Goal: Task Accomplishment & Management: Complete application form

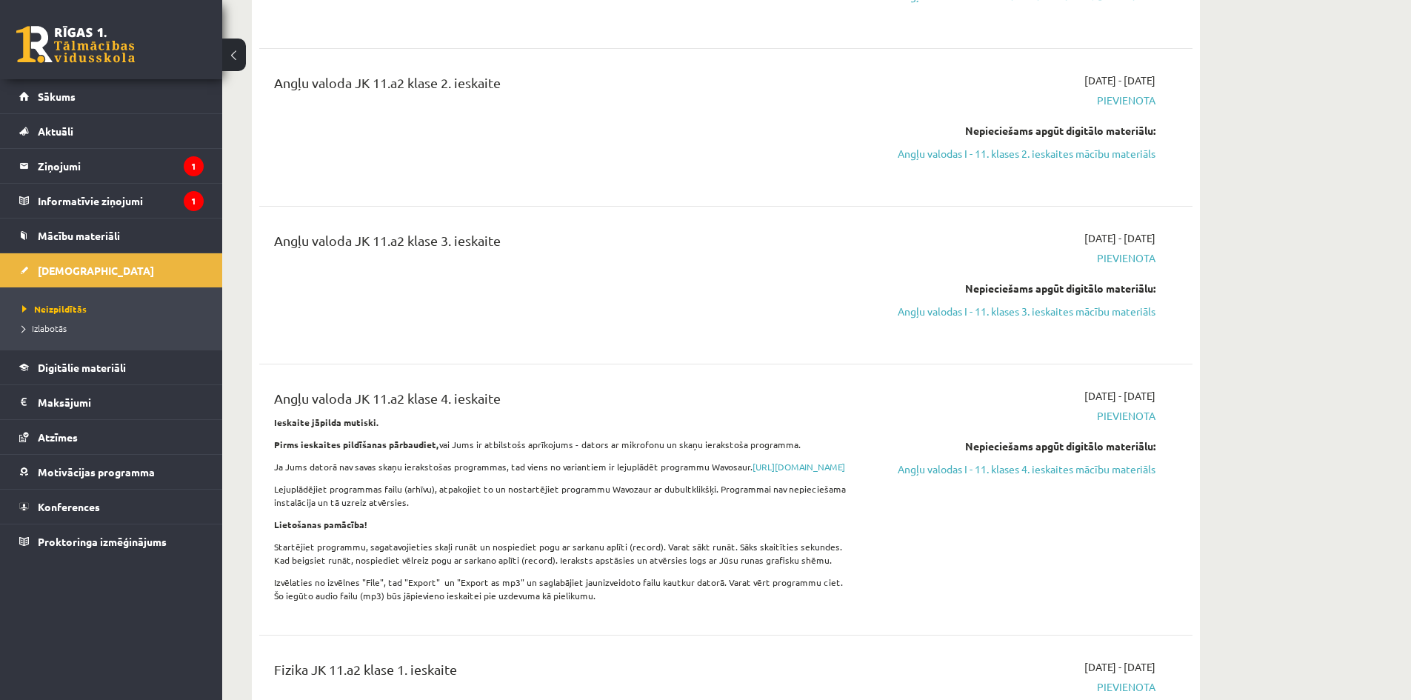
scroll to position [612, 0]
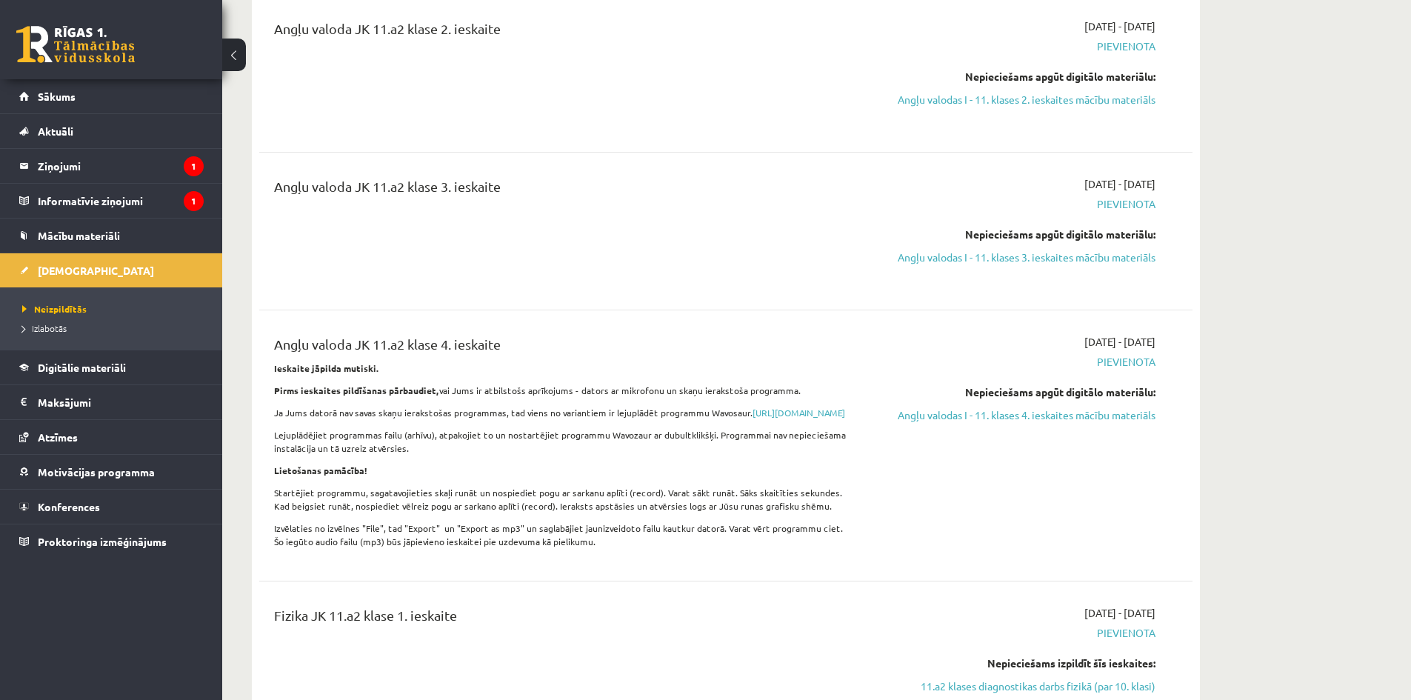
click at [458, 249] on div "Angļu valoda JK 11.a2 klase 3. ieskaite" at bounding box center [564, 231] width 602 height 110
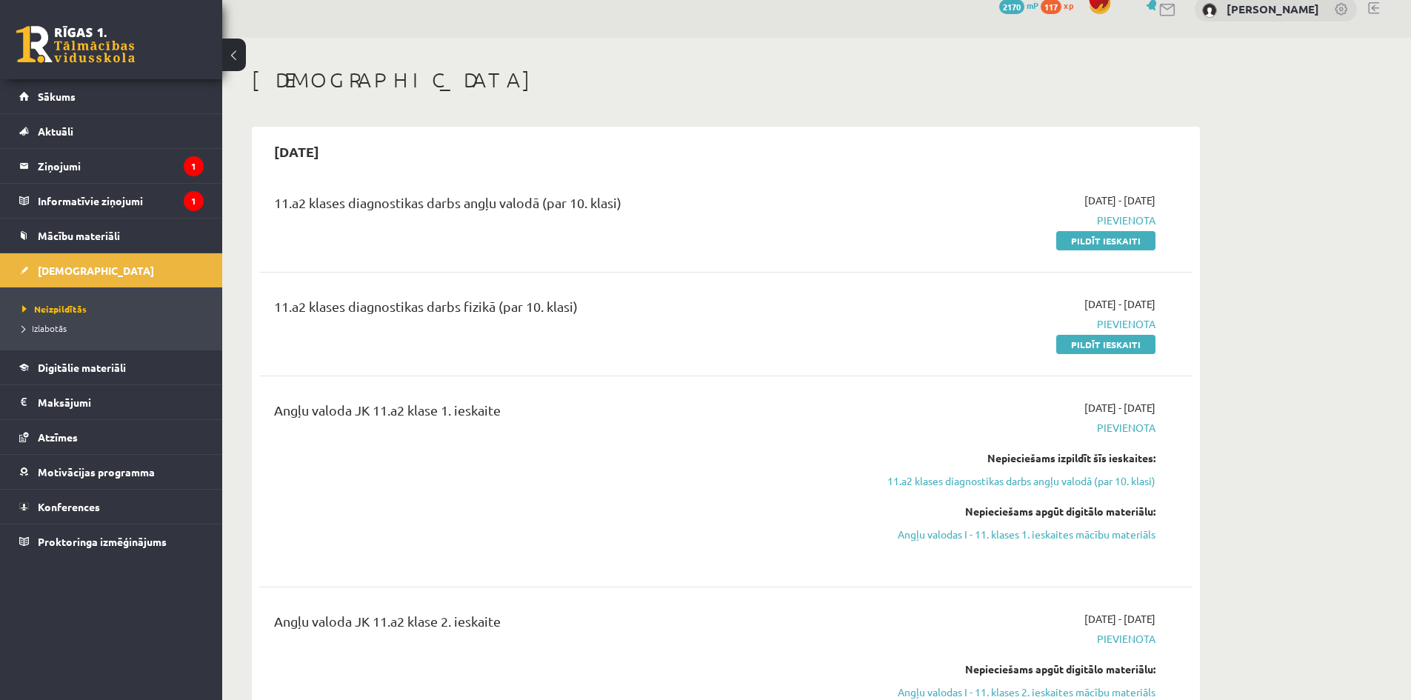
scroll to position [0, 0]
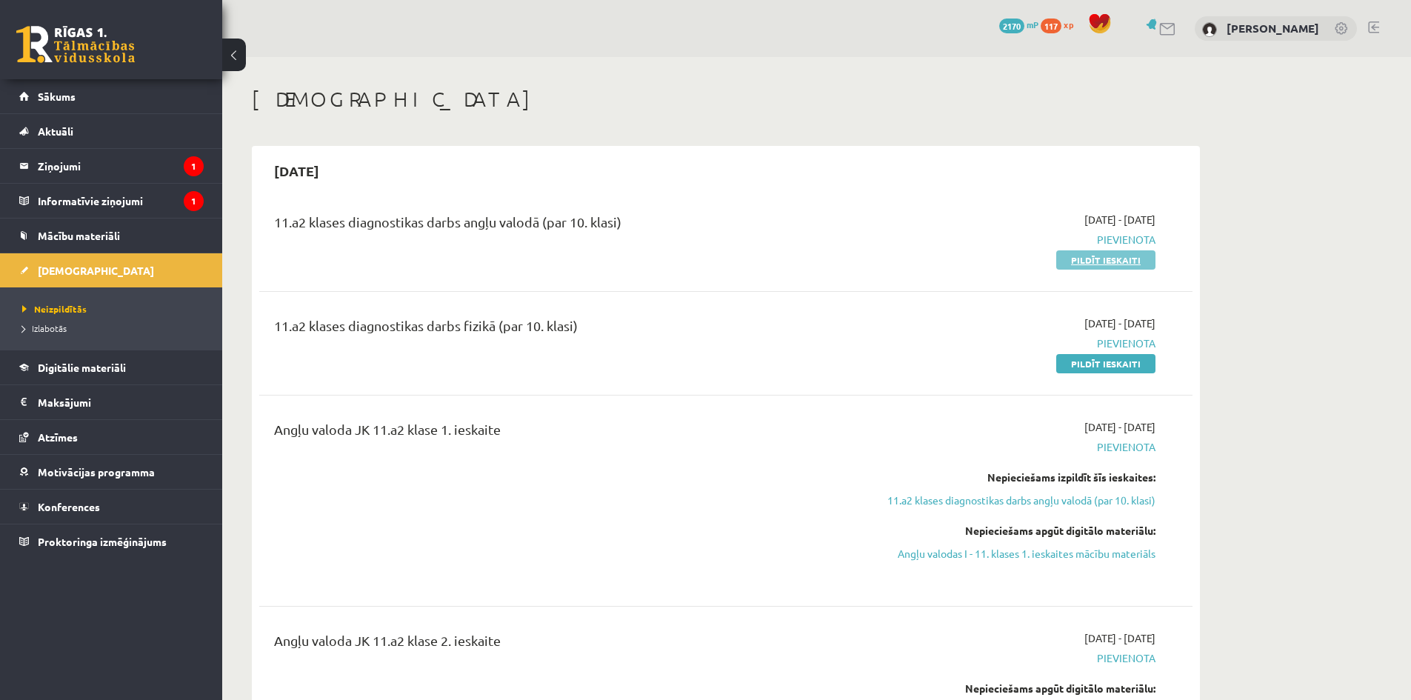
click at [1125, 259] on link "Pildīt ieskaiti" at bounding box center [1105, 259] width 99 height 19
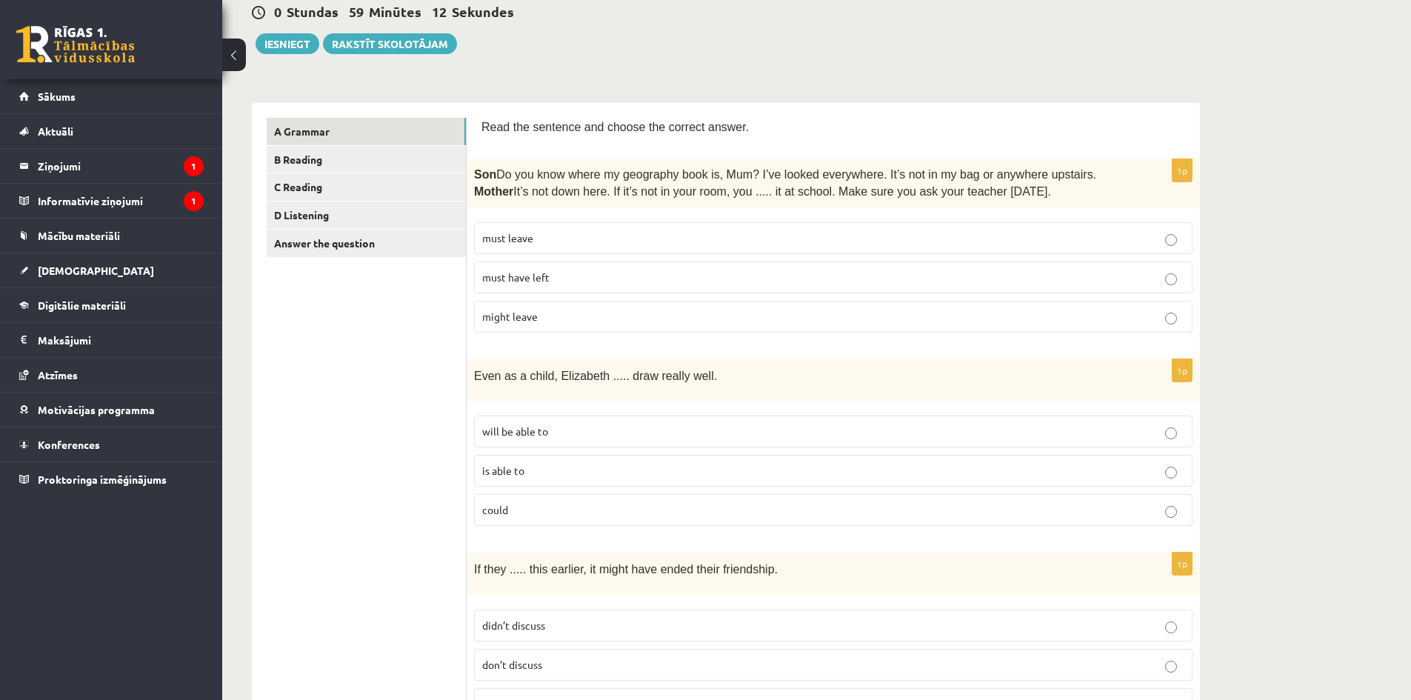
scroll to position [222, 0]
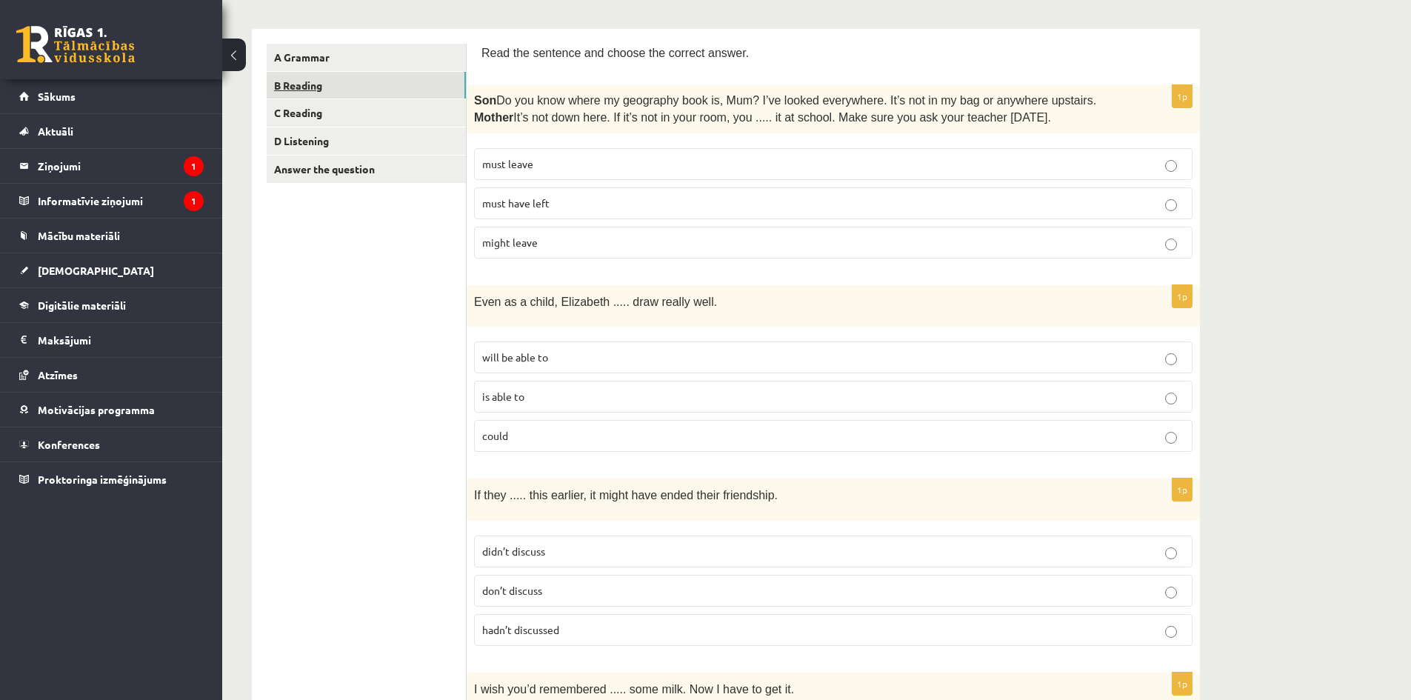
click at [387, 88] on link "B Reading" at bounding box center [366, 85] width 199 height 27
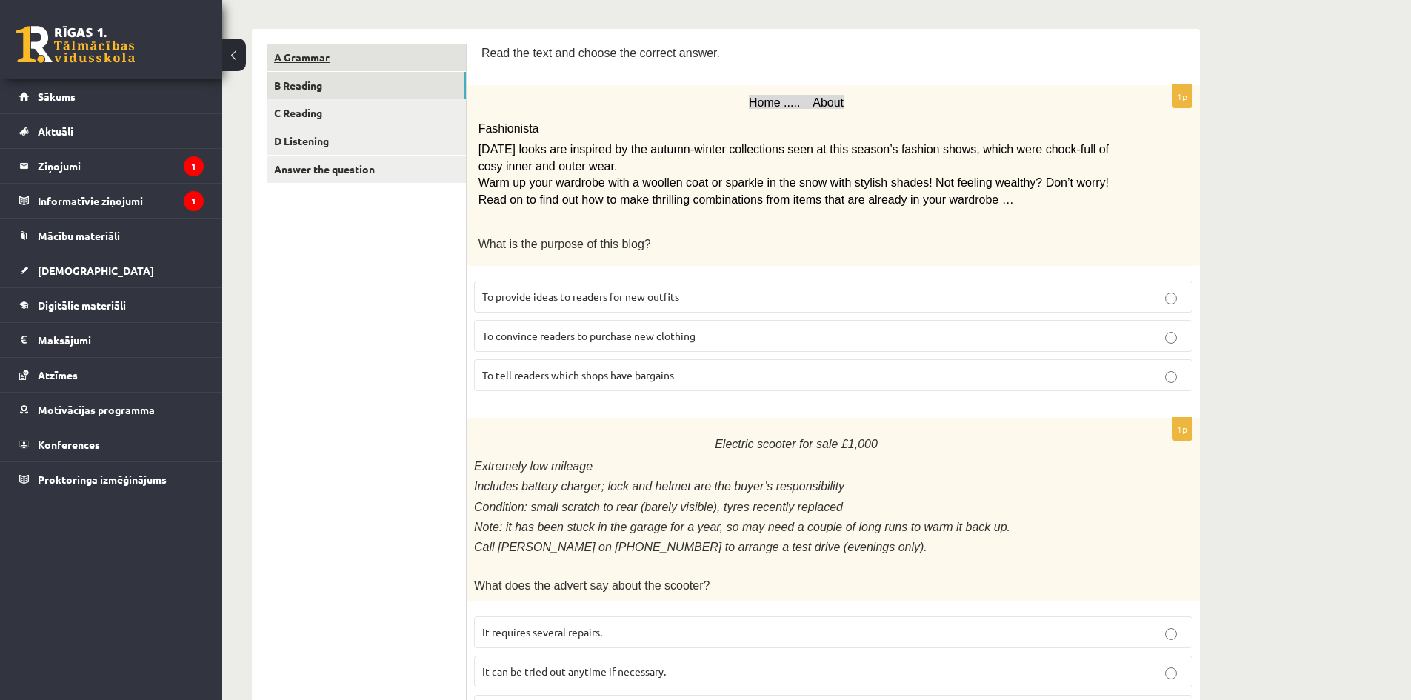
click at [397, 61] on link "A Grammar" at bounding box center [366, 57] width 199 height 27
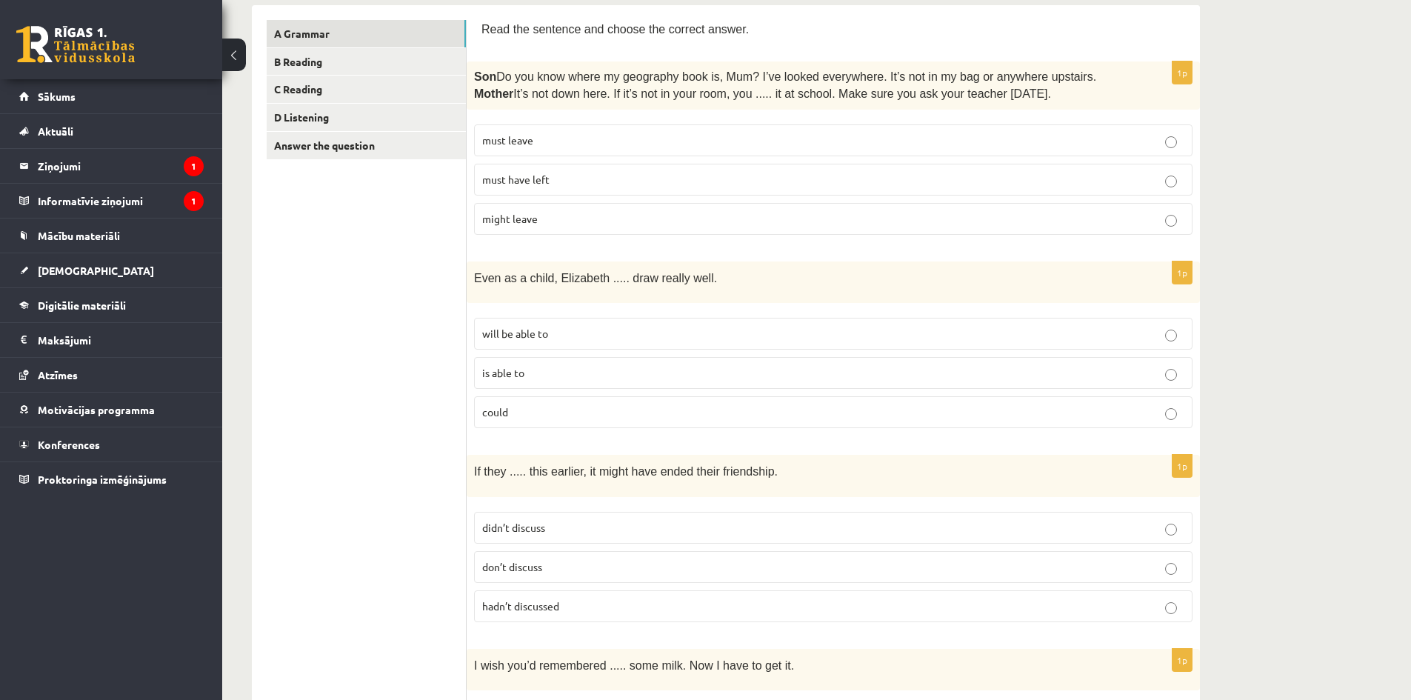
scroll to position [250, 0]
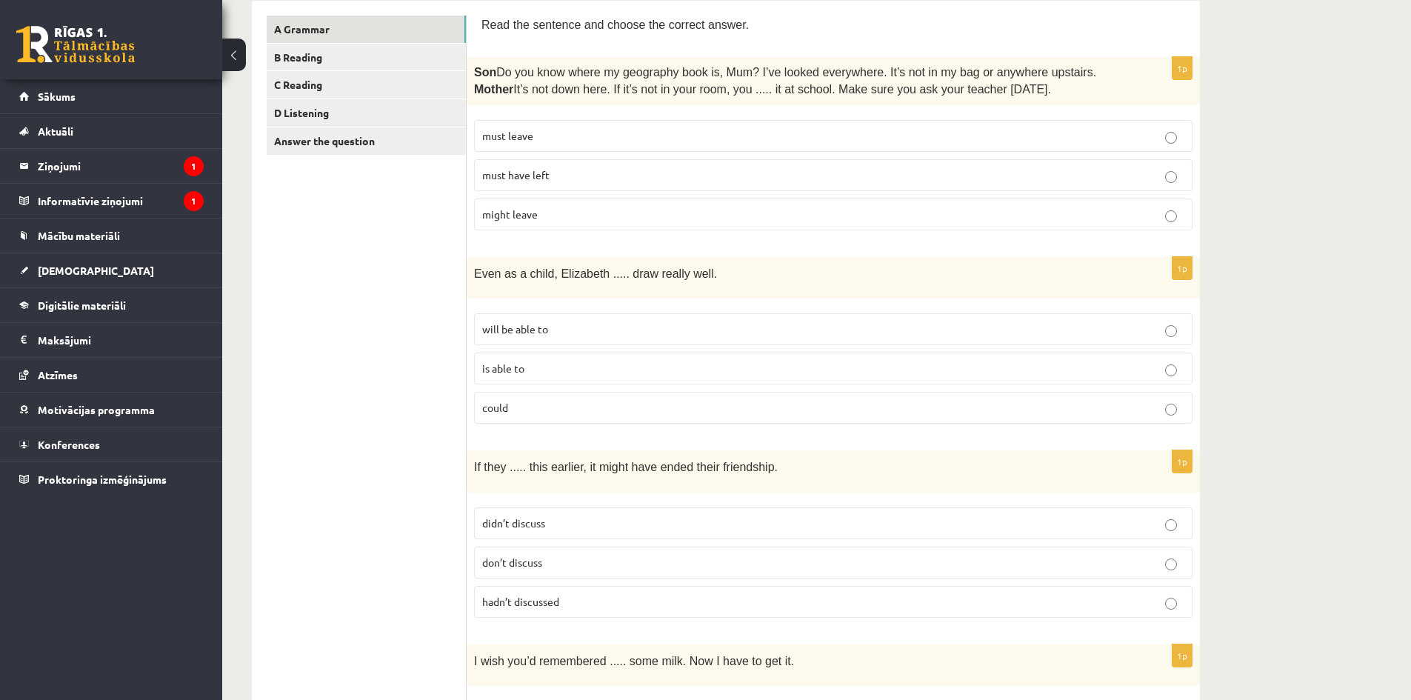
click at [649, 175] on p "must have left" at bounding box center [833, 175] width 702 height 16
click at [580, 407] on p "could" at bounding box center [833, 408] width 702 height 16
click at [541, 601] on span "hadn’t discussed" at bounding box center [520, 601] width 77 height 13
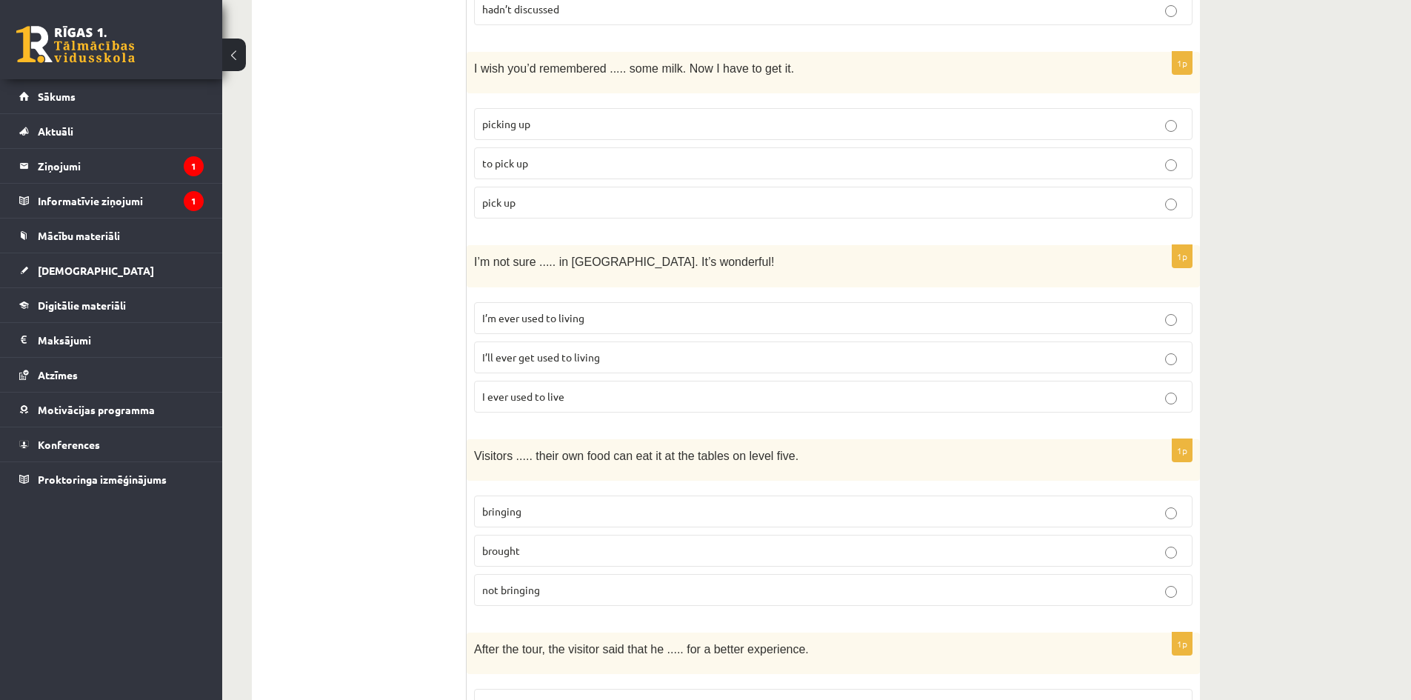
scroll to position [890, 0]
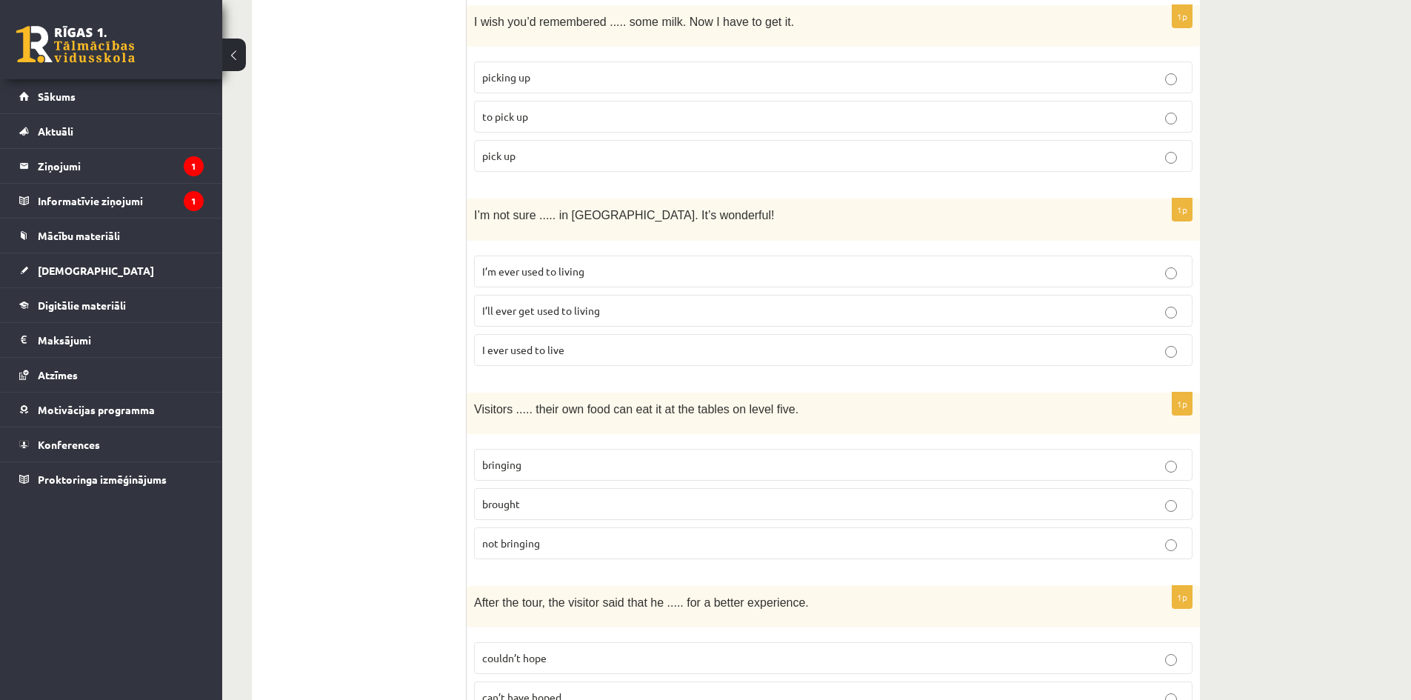
click at [616, 109] on p "to pick up" at bounding box center [833, 117] width 702 height 16
click at [566, 306] on span "I’ll ever get used to living" at bounding box center [541, 310] width 118 height 13
click at [541, 463] on p "bringing" at bounding box center [833, 465] width 702 height 16
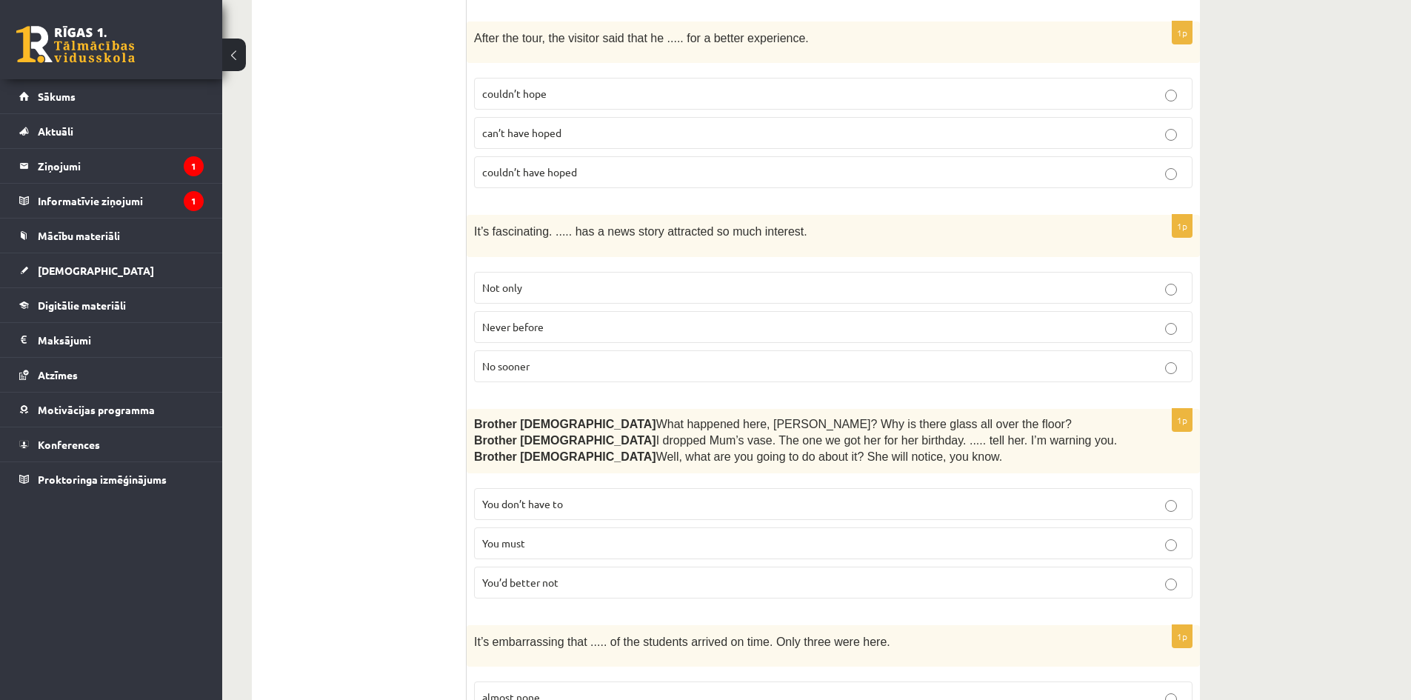
scroll to position [1450, 0]
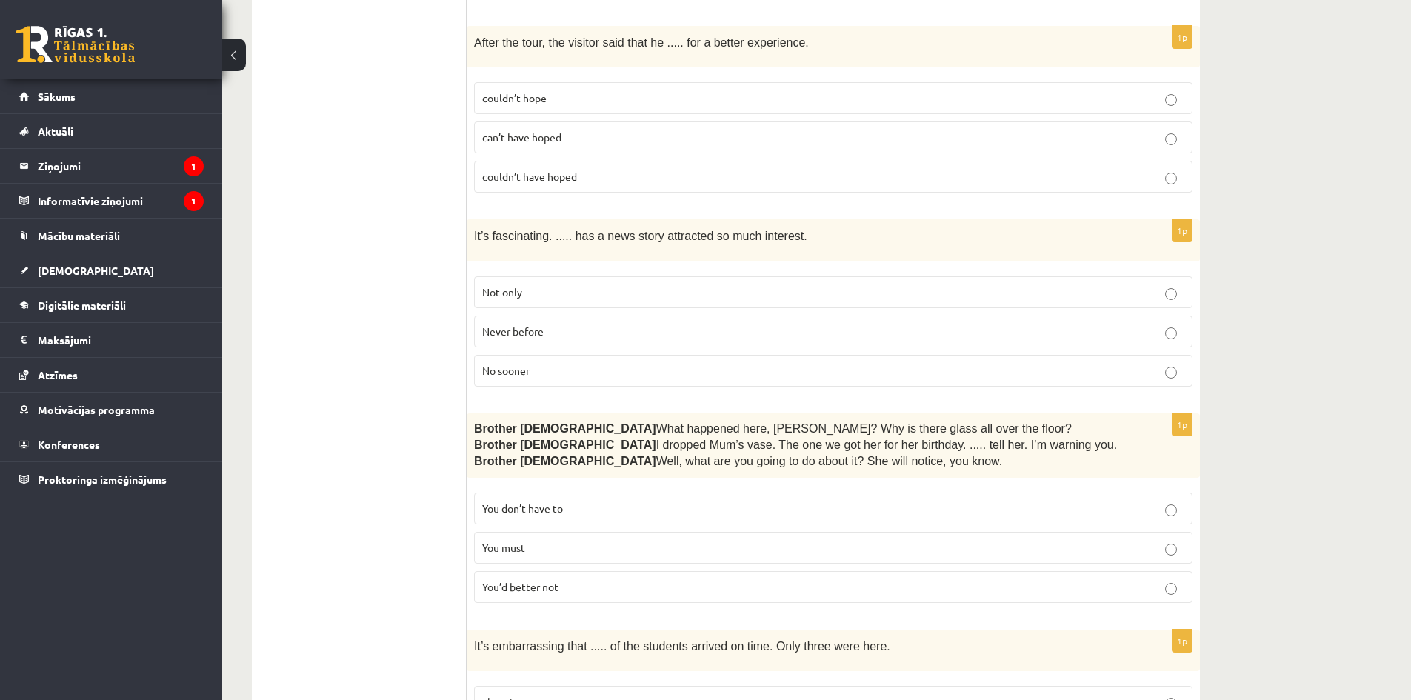
click at [678, 162] on label "couldn’t have hoped" at bounding box center [833, 177] width 718 height 32
click at [610, 324] on p "Never before" at bounding box center [833, 332] width 702 height 16
click at [578, 584] on p "You’d better not" at bounding box center [833, 587] width 702 height 16
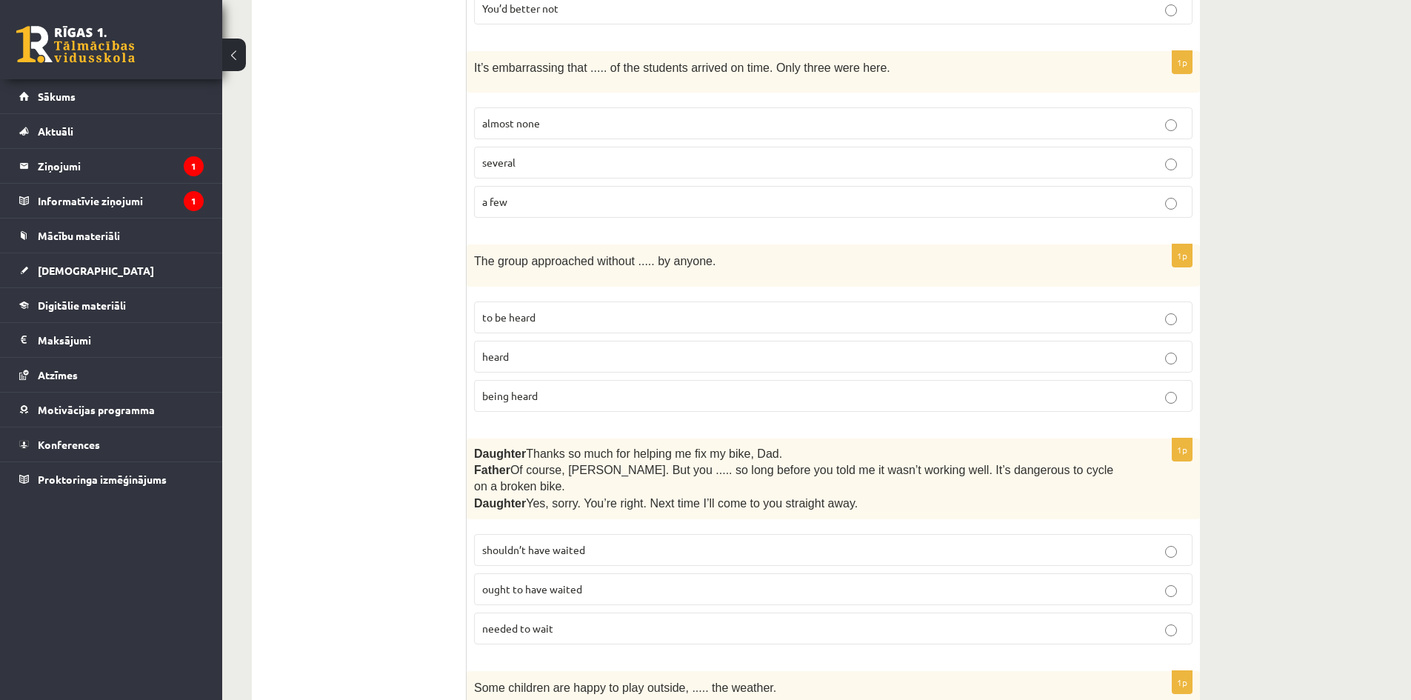
scroll to position [2042, 0]
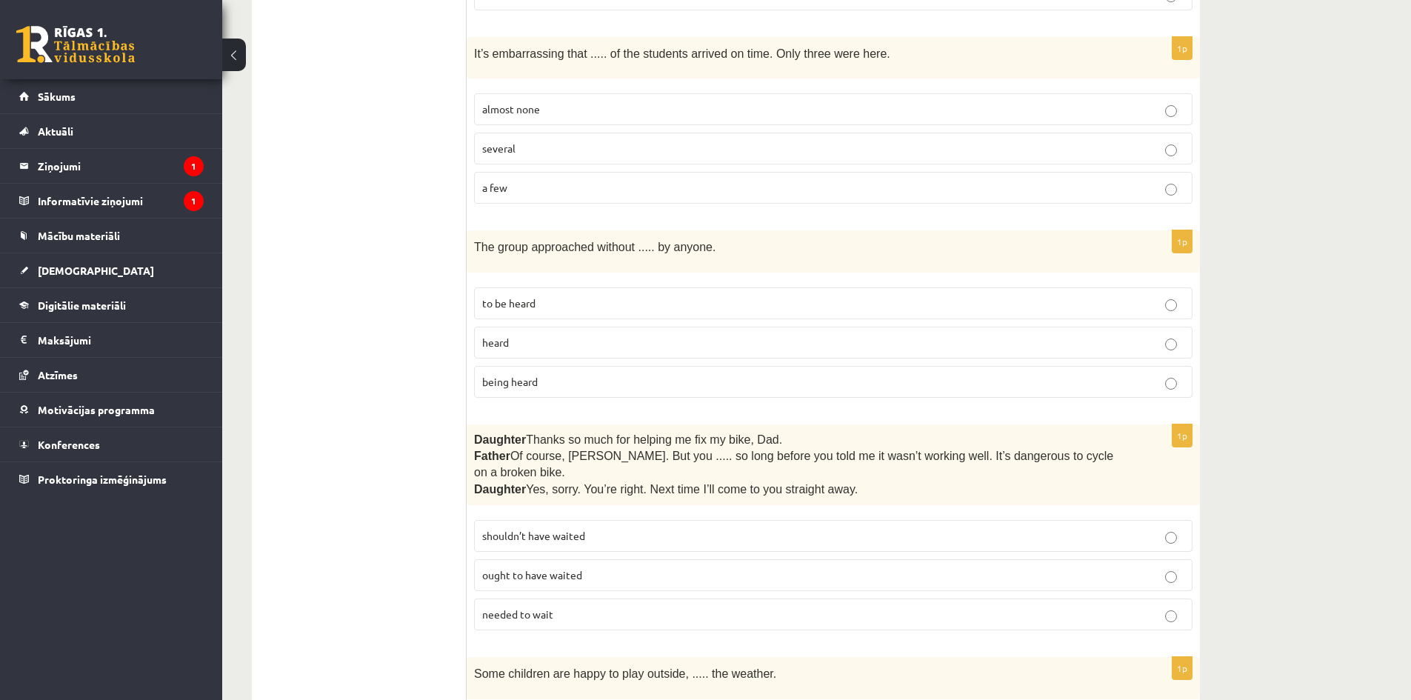
click at [531, 106] on span "almost none" at bounding box center [511, 108] width 58 height 13
click at [526, 375] on span "being heard" at bounding box center [510, 381] width 56 height 13
click at [567, 529] on span "shouldn’t have waited" at bounding box center [533, 535] width 103 height 13
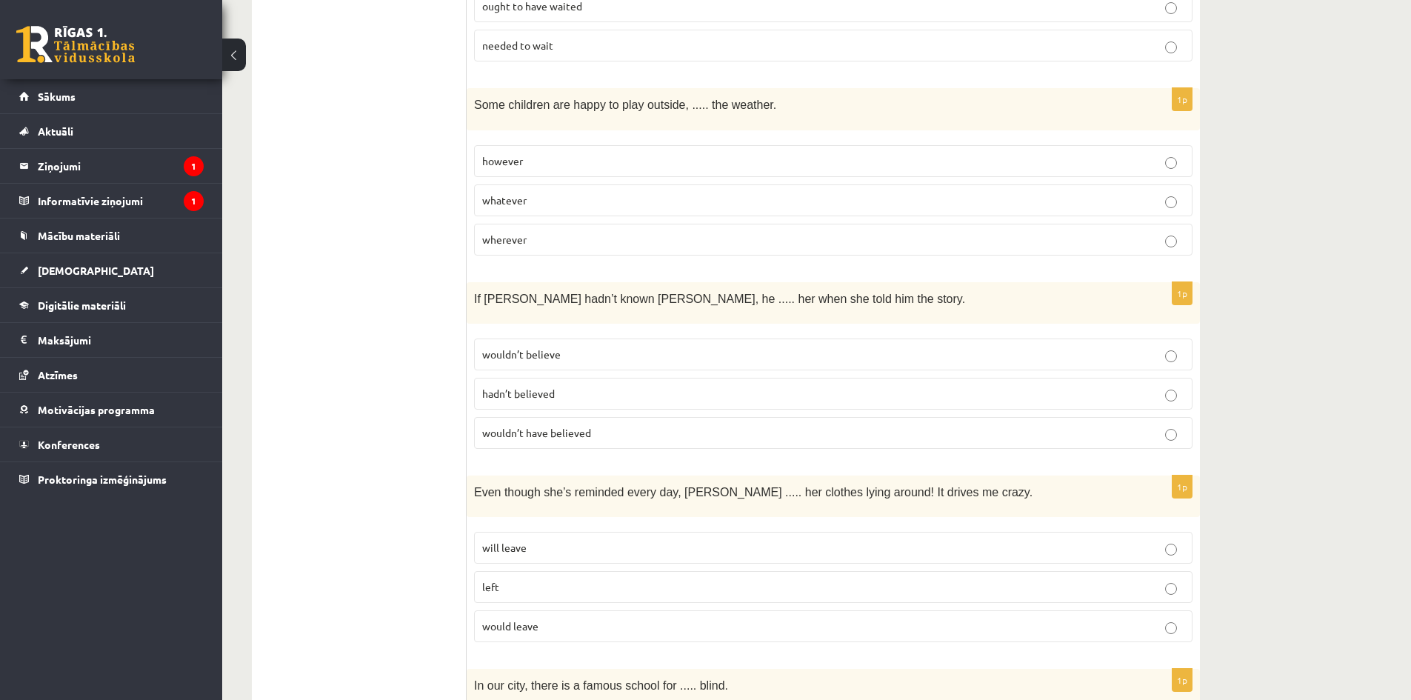
scroll to position [2635, 0]
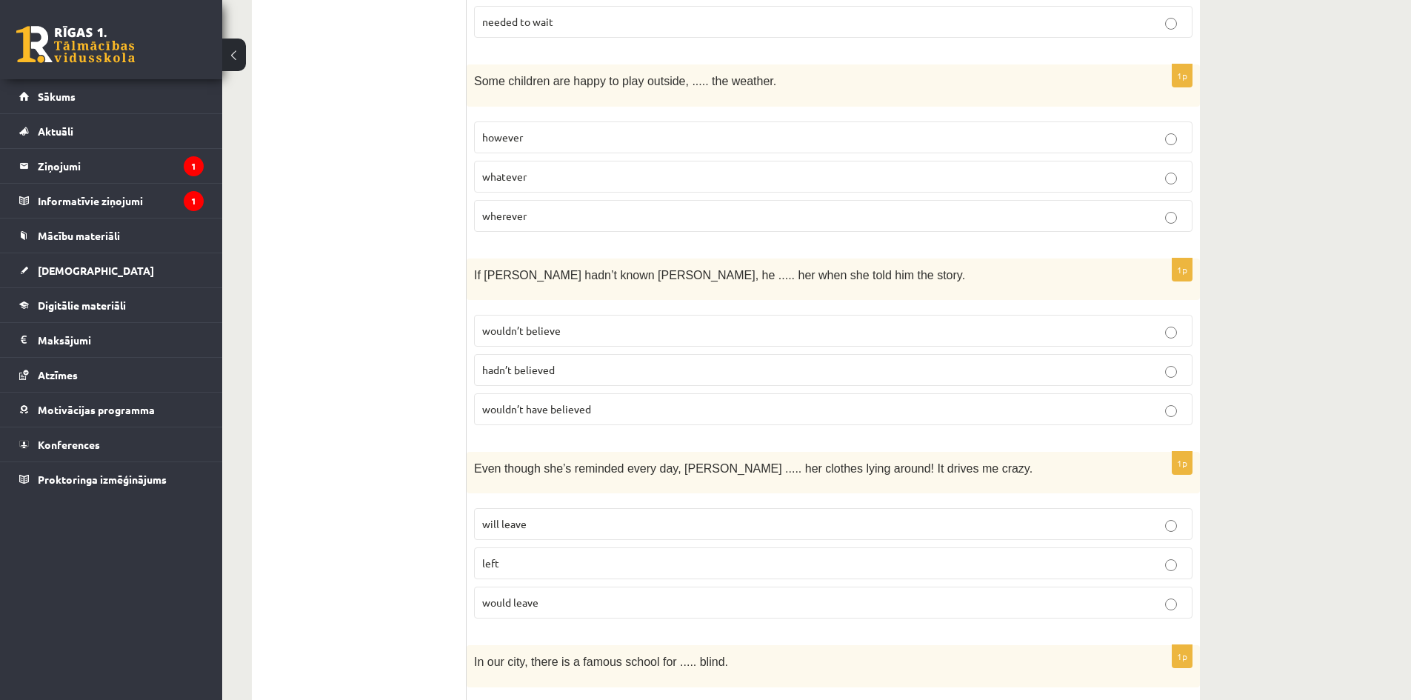
click at [539, 169] on p "whatever" at bounding box center [833, 177] width 702 height 16
click at [561, 402] on span "wouldn’t have believed" at bounding box center [536, 408] width 109 height 13
click at [544, 516] on p "will leave" at bounding box center [833, 524] width 702 height 16
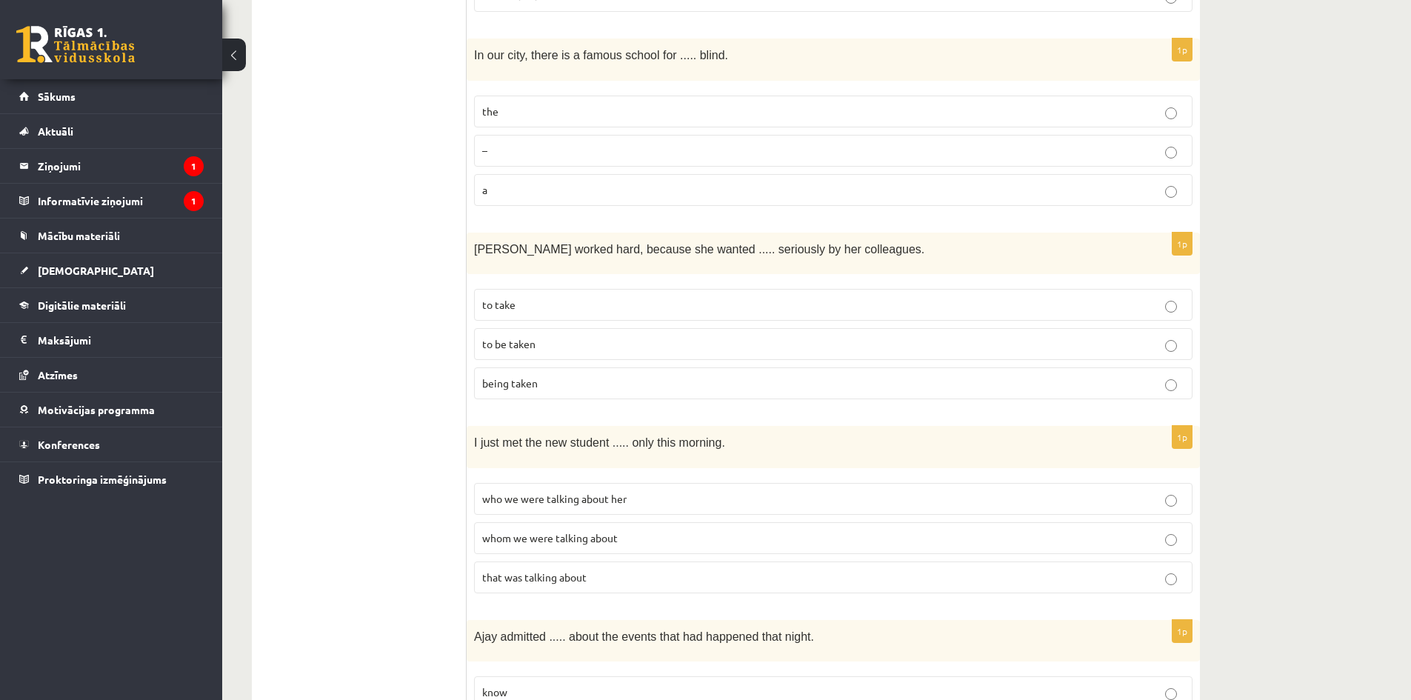
scroll to position [3227, 0]
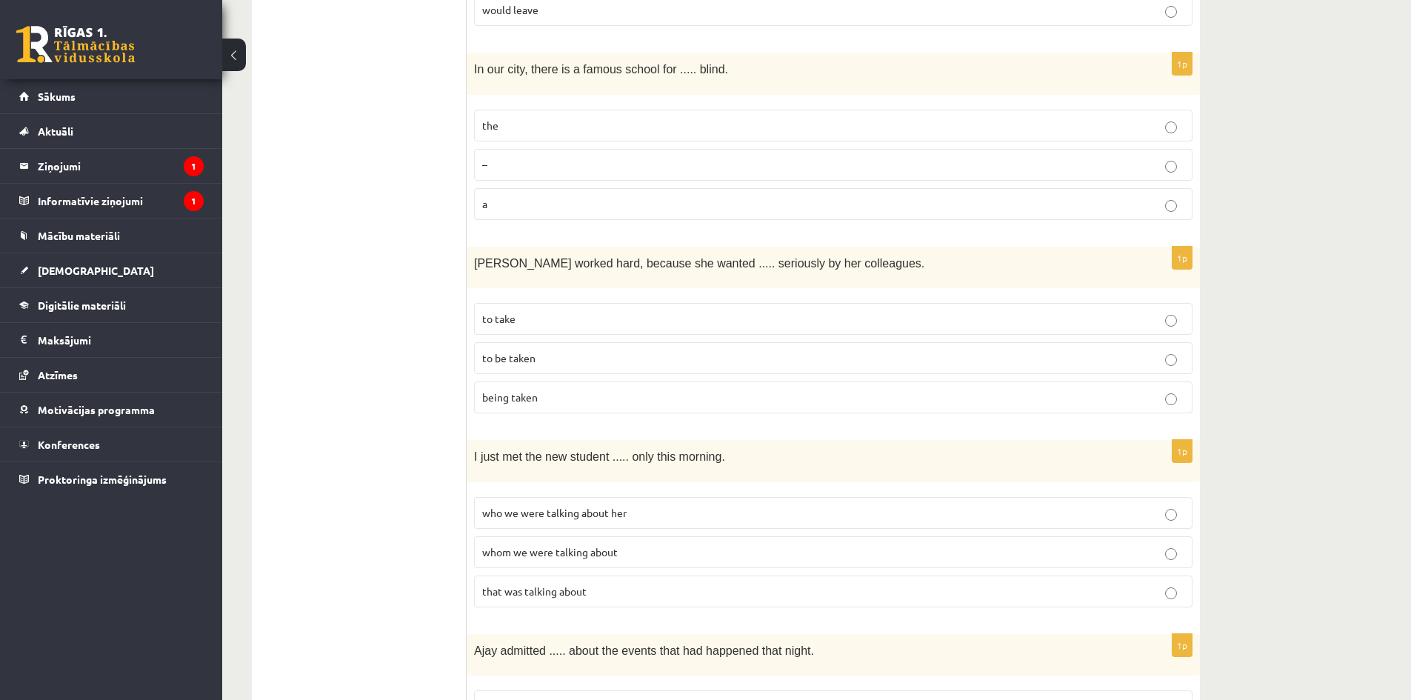
click at [638, 118] on p "the" at bounding box center [833, 126] width 702 height 16
click at [585, 350] on p "to be taken" at bounding box center [833, 358] width 702 height 16
drag, startPoint x: 603, startPoint y: 518, endPoint x: 608, endPoint y: 524, distance: 7.9
click at [609, 545] on span "whom we were talking about" at bounding box center [550, 551] width 136 height 13
click at [657, 544] on p "whom we were talking about" at bounding box center [833, 552] width 702 height 16
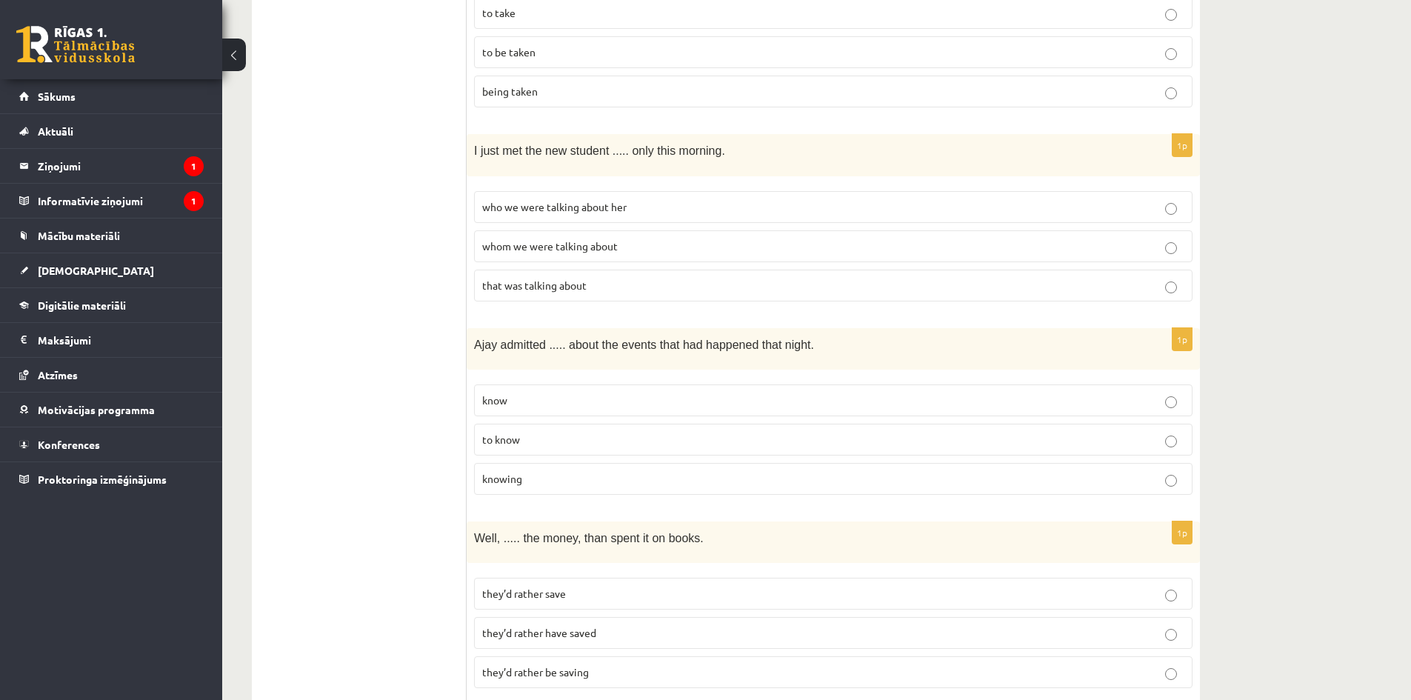
scroll to position [3549, 0]
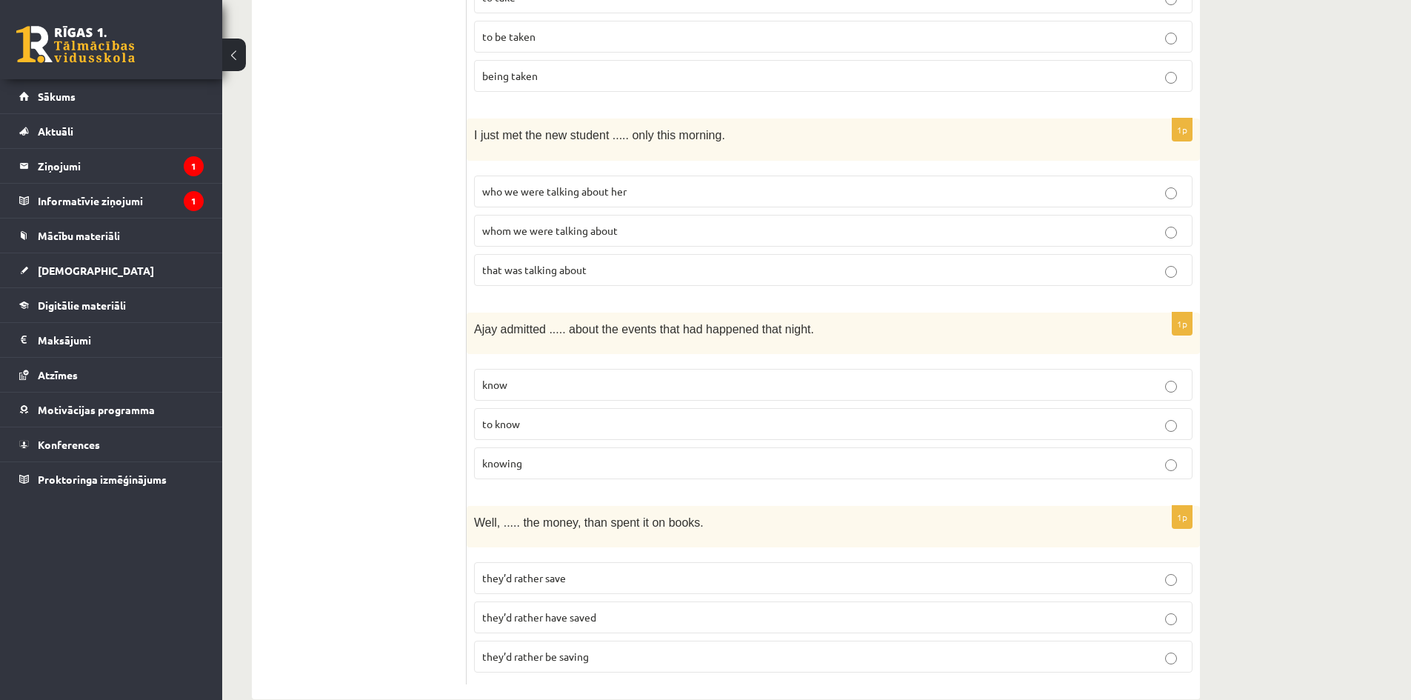
click at [563, 416] on p "to know" at bounding box center [833, 424] width 702 height 16
click at [542, 571] on span "they’d rather save" at bounding box center [524, 577] width 84 height 13
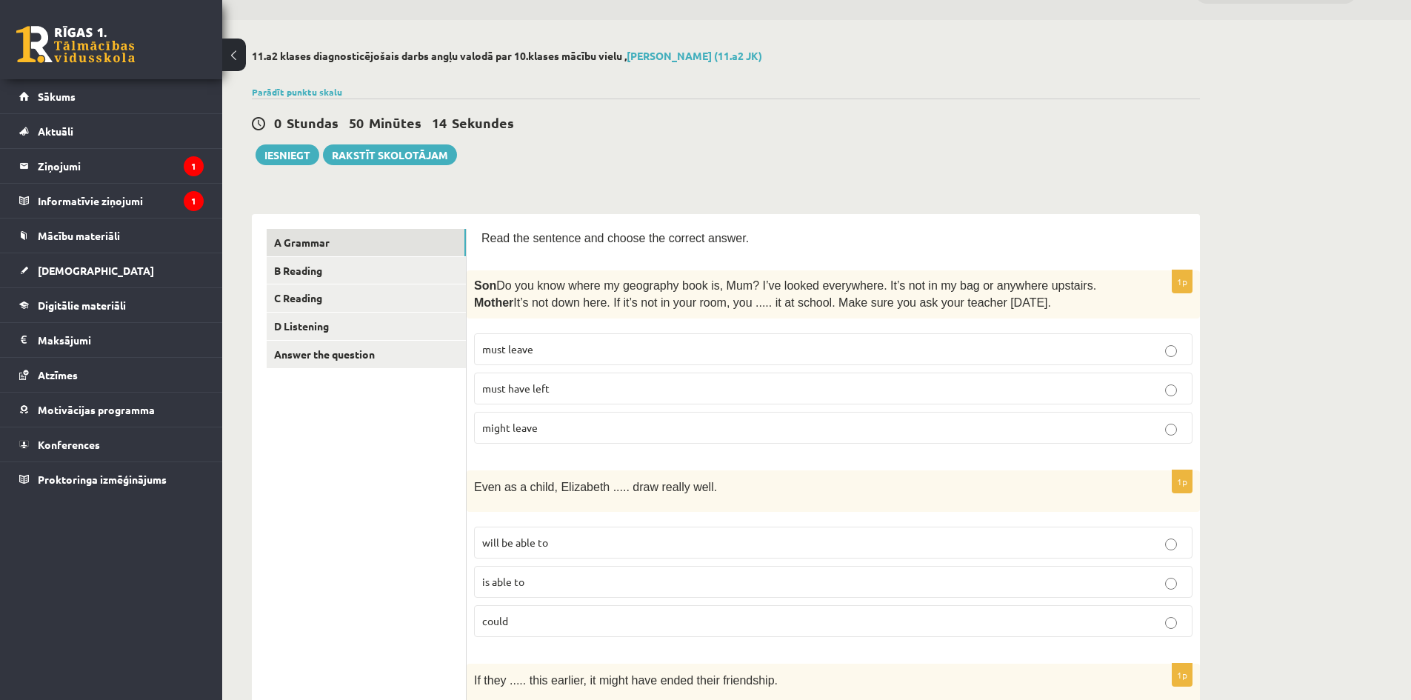
scroll to position [0, 0]
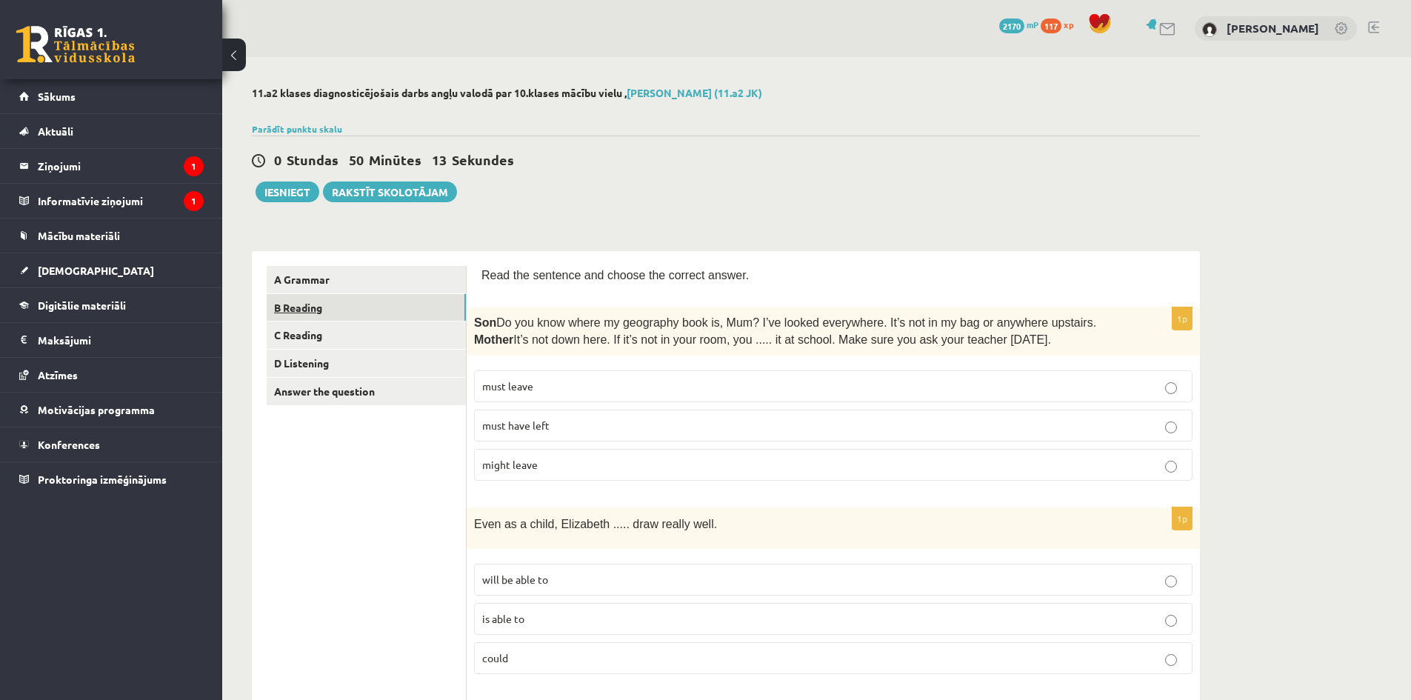
click at [332, 313] on link "B Reading" at bounding box center [366, 307] width 199 height 27
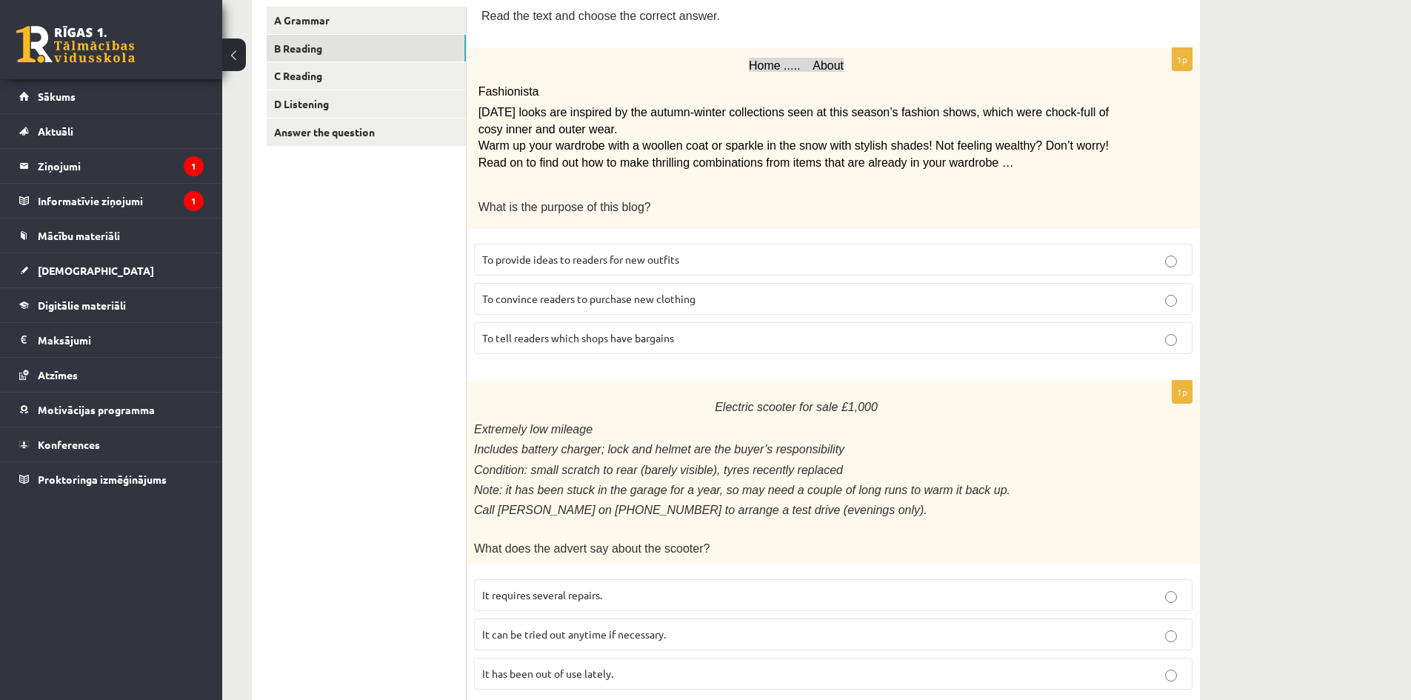
scroll to position [272, 0]
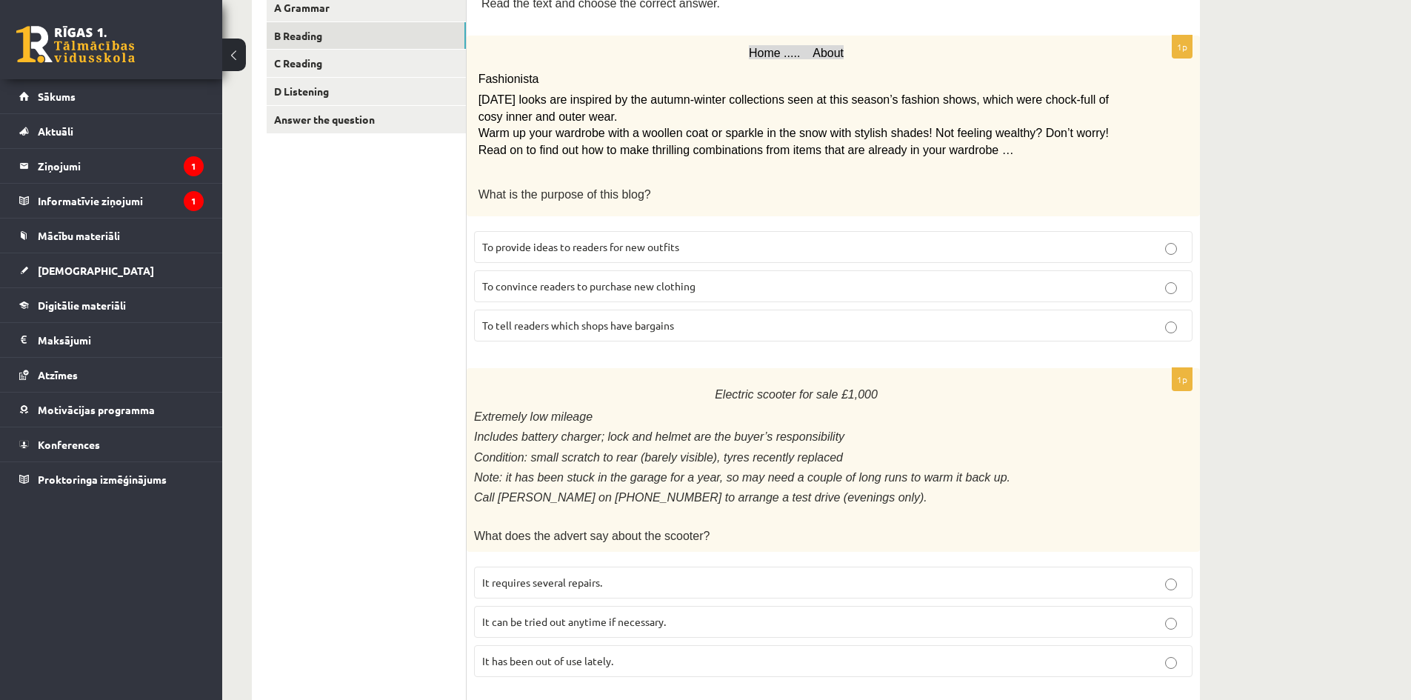
click at [619, 239] on p "To provide ideas to readers for new outfits" at bounding box center [833, 247] width 702 height 16
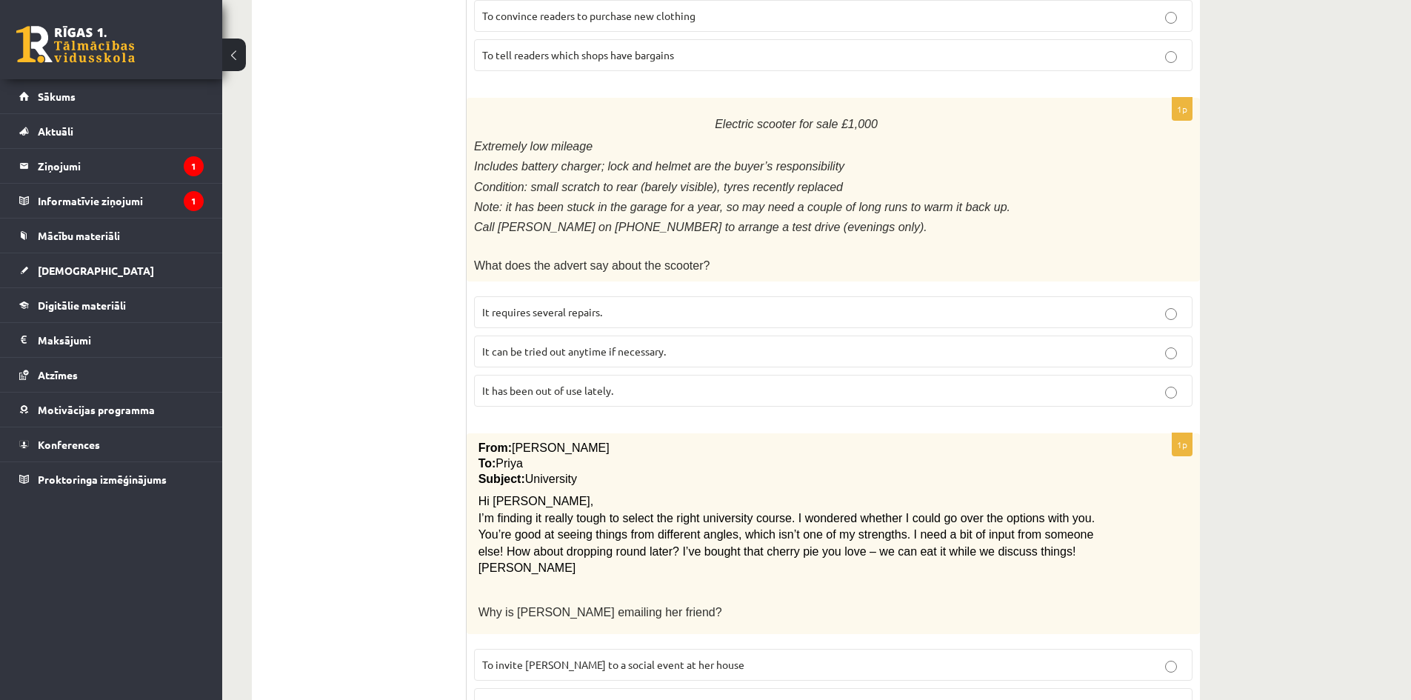
scroll to position [568, 0]
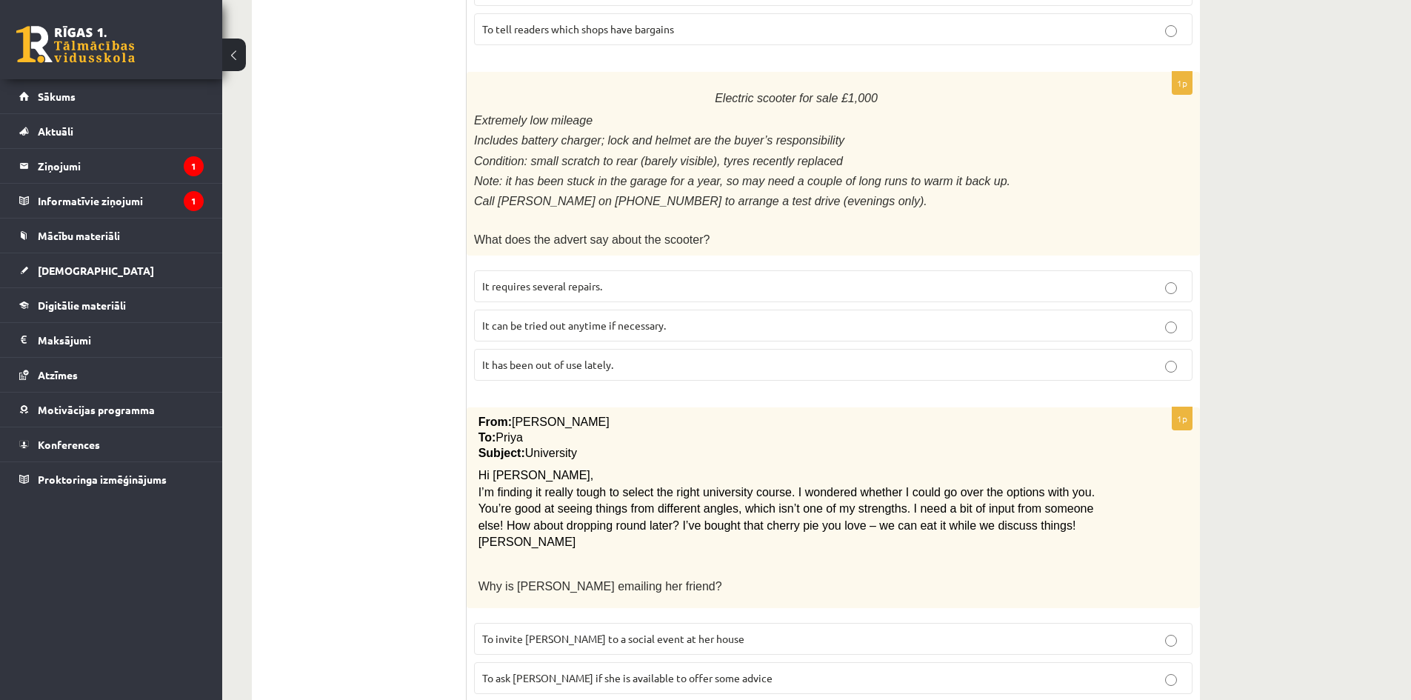
click at [602, 360] on span "It has been out of use lately." at bounding box center [547, 364] width 131 height 13
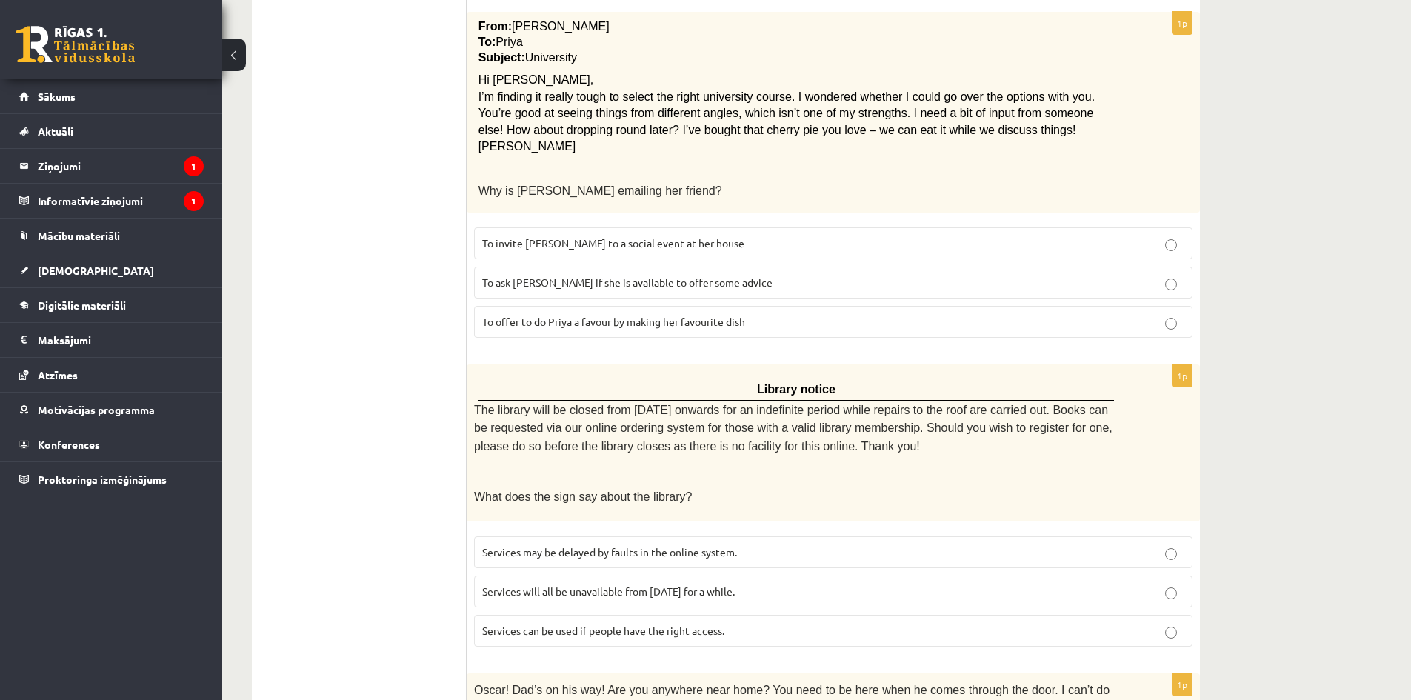
scroll to position [966, 0]
click at [621, 264] on label "To ask Priya if she is available to offer some advice" at bounding box center [833, 280] width 718 height 32
click at [530, 624] on label "Services can be used if people have the right access." at bounding box center [833, 629] width 718 height 32
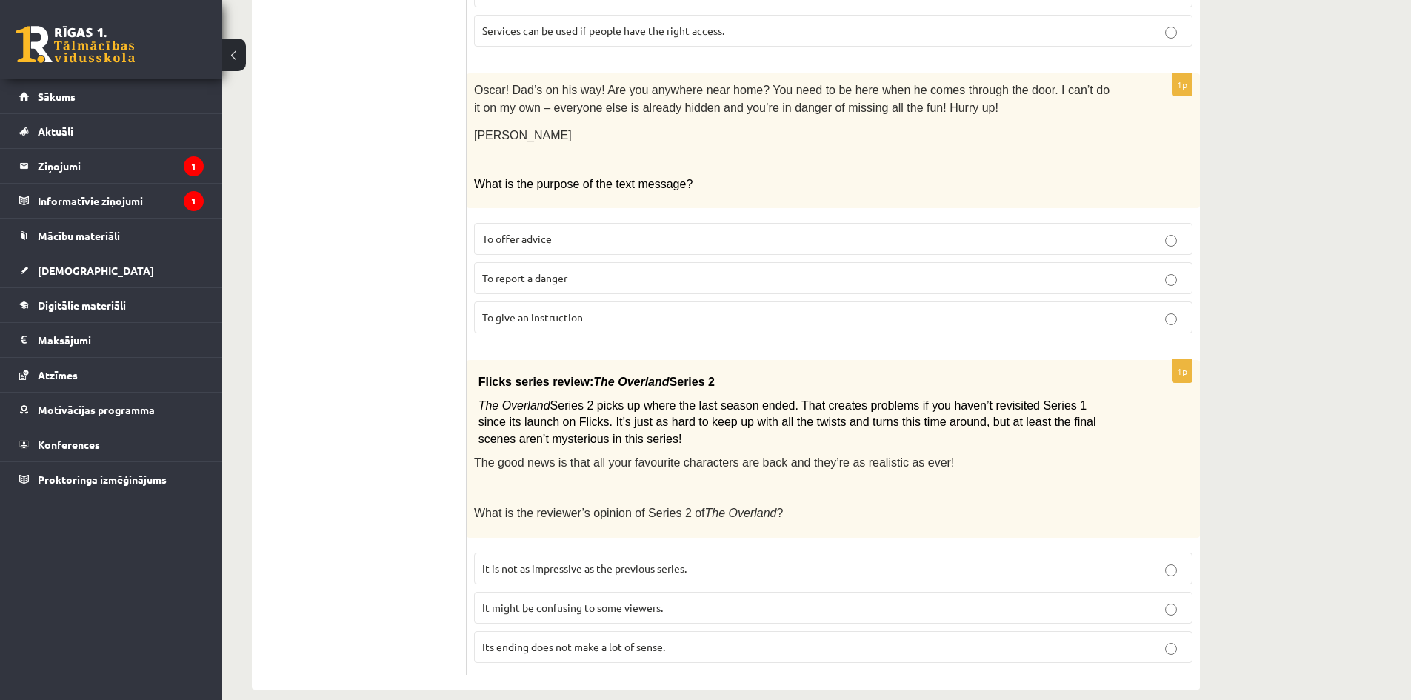
scroll to position [1565, 0]
click at [531, 309] on span "To give an instruction" at bounding box center [532, 315] width 101 height 13
click at [590, 598] on p "It might be confusing to some viewers." at bounding box center [833, 606] width 702 height 16
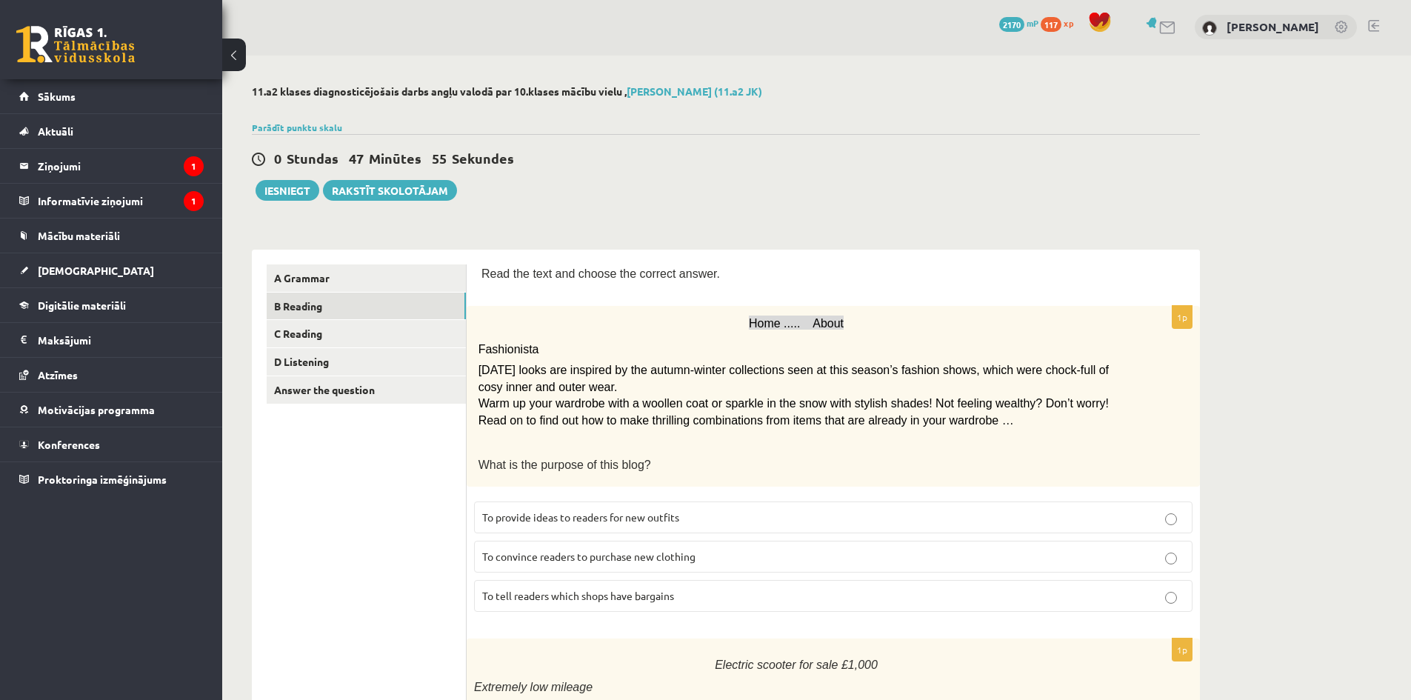
scroll to position [0, 0]
click at [293, 346] on link "C Reading" at bounding box center [366, 334] width 199 height 27
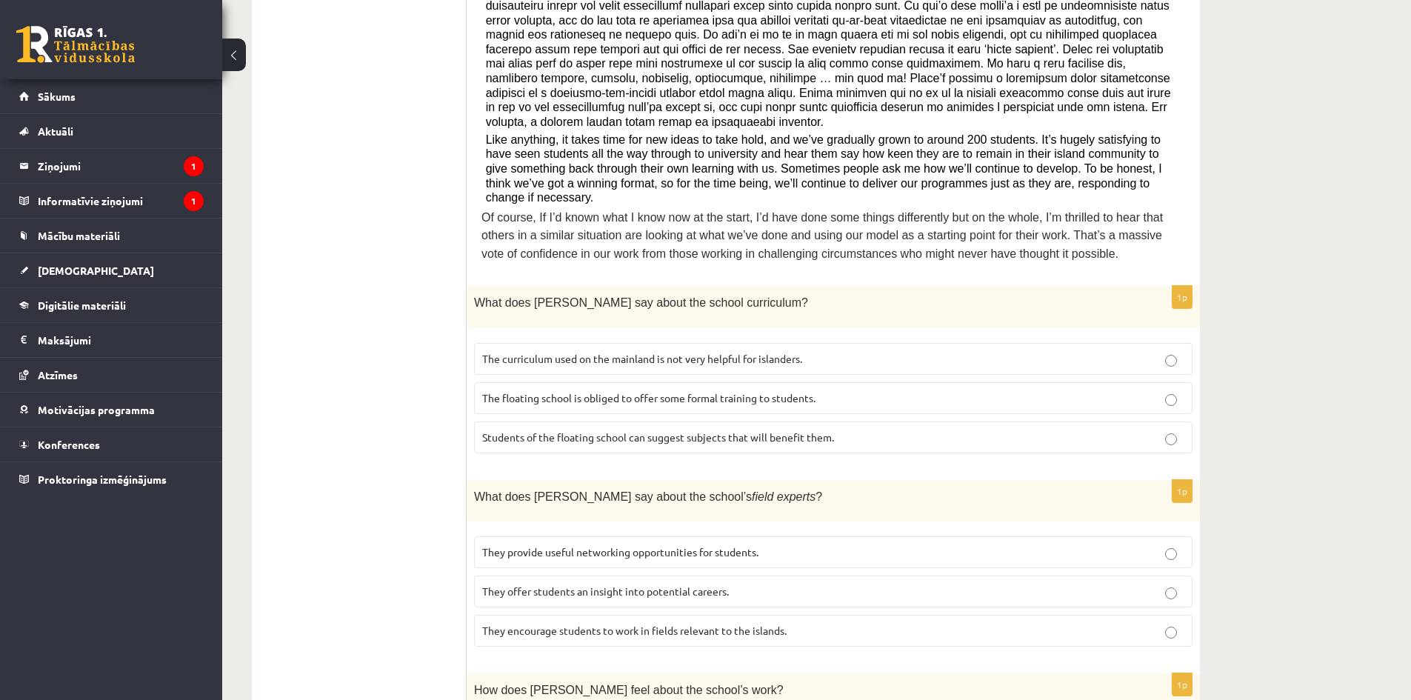
scroll to position [499, 0]
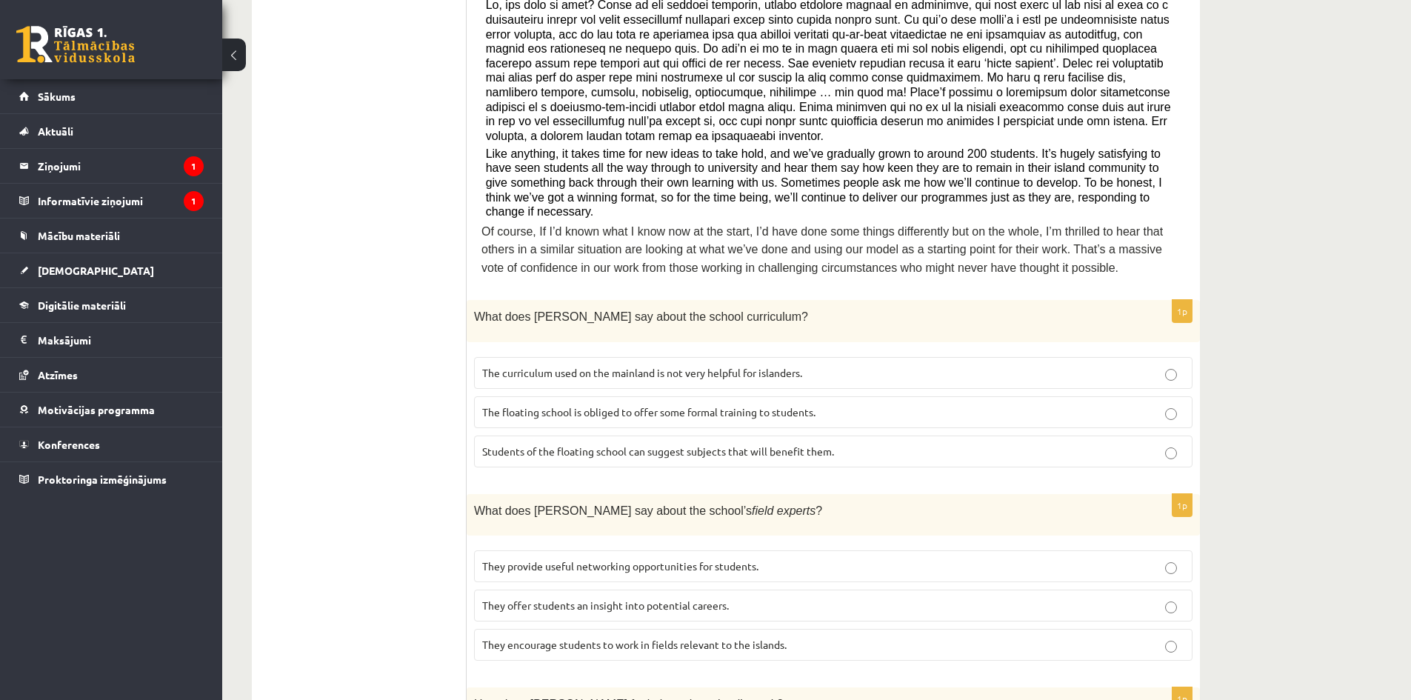
click at [726, 366] on span "The curriculum used on the mainland is not very helpful for islanders." at bounding box center [642, 372] width 320 height 13
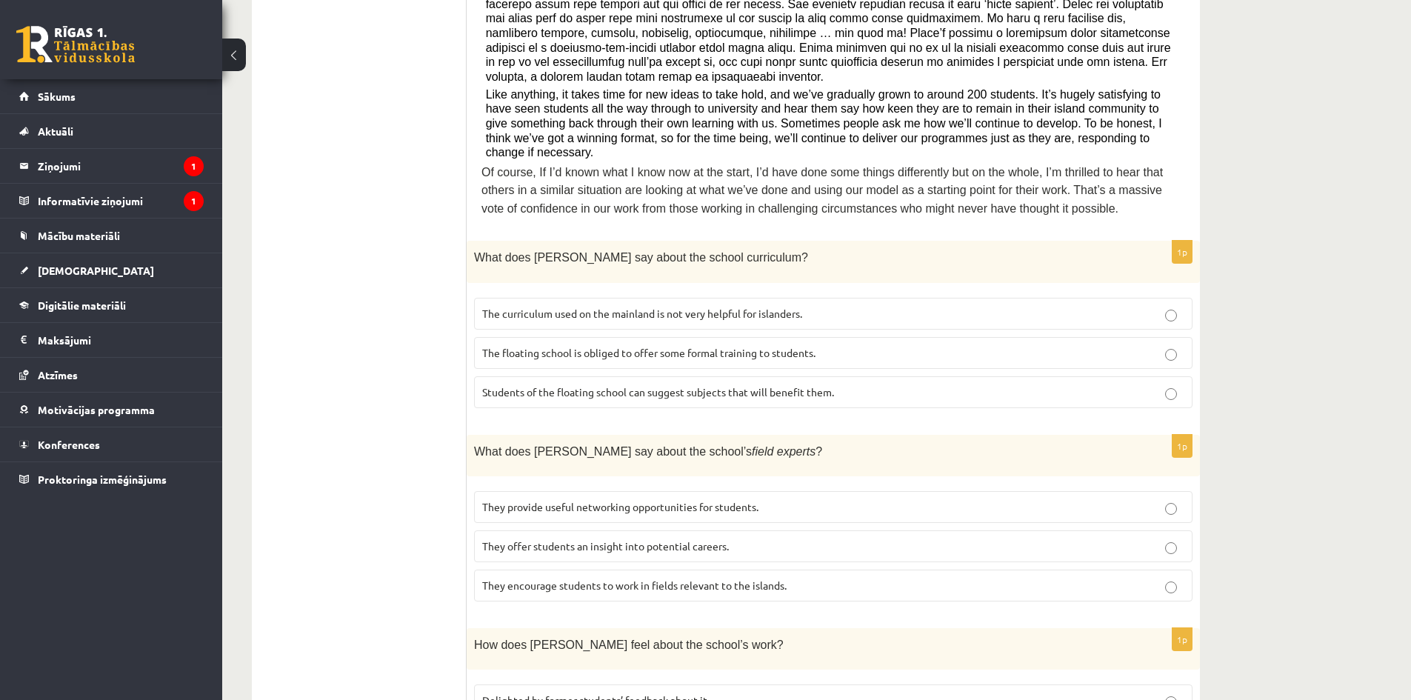
scroll to position [721, 0]
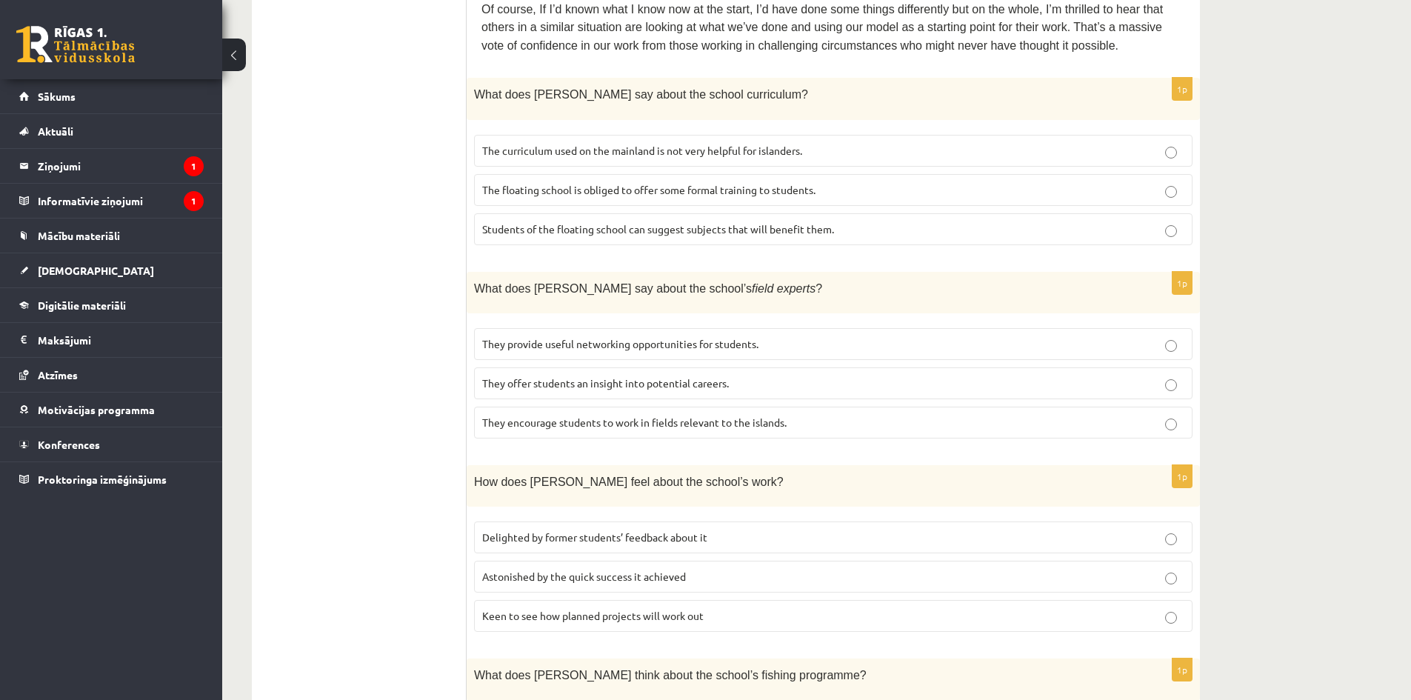
click at [646, 376] on span "They offer students an insight into potential careers." at bounding box center [605, 382] width 247 height 13
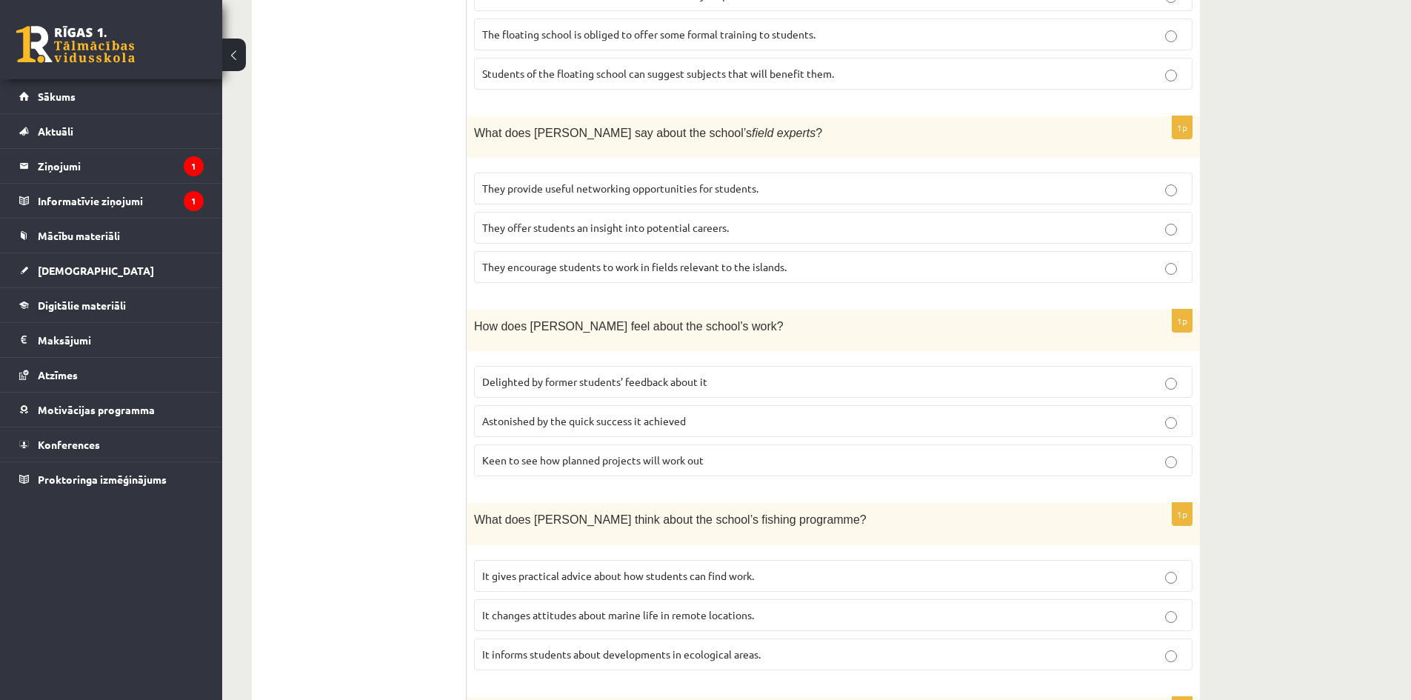
scroll to position [944, 0]
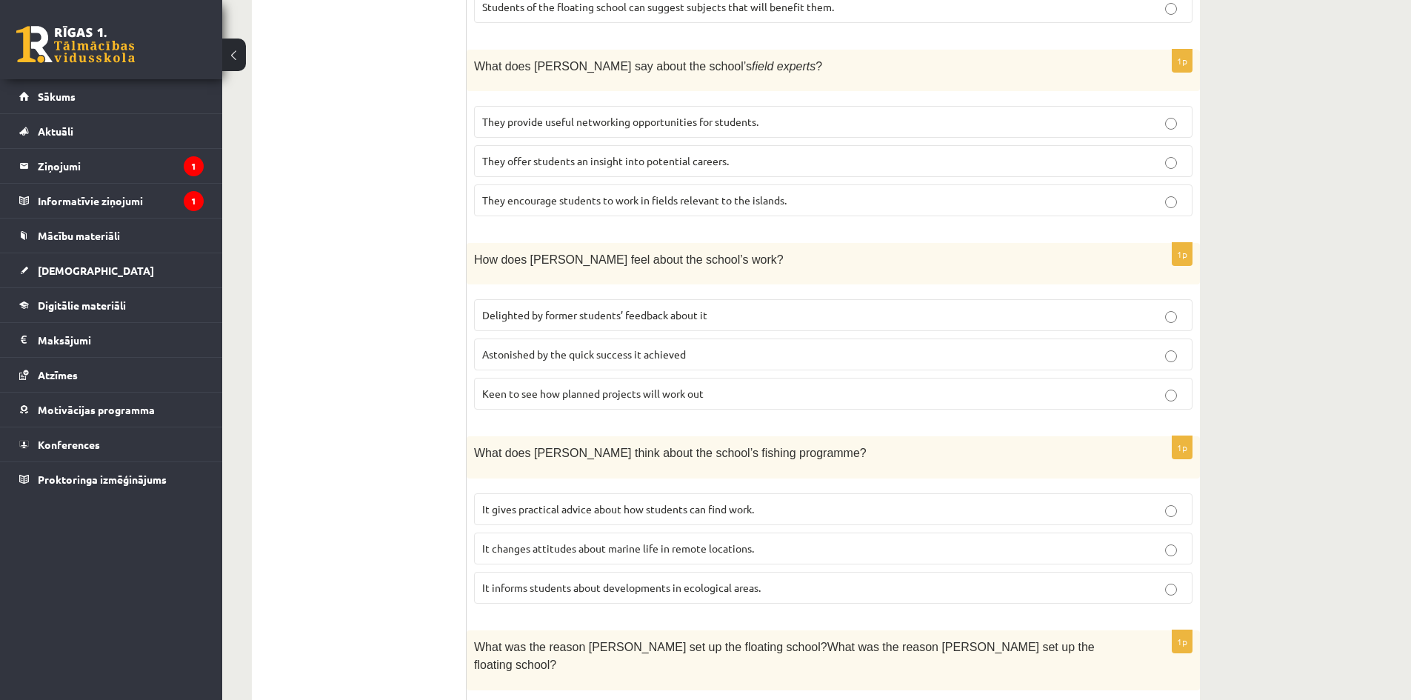
click at [652, 307] on p "Delighted by former students’ feedback about it" at bounding box center [833, 315] width 702 height 16
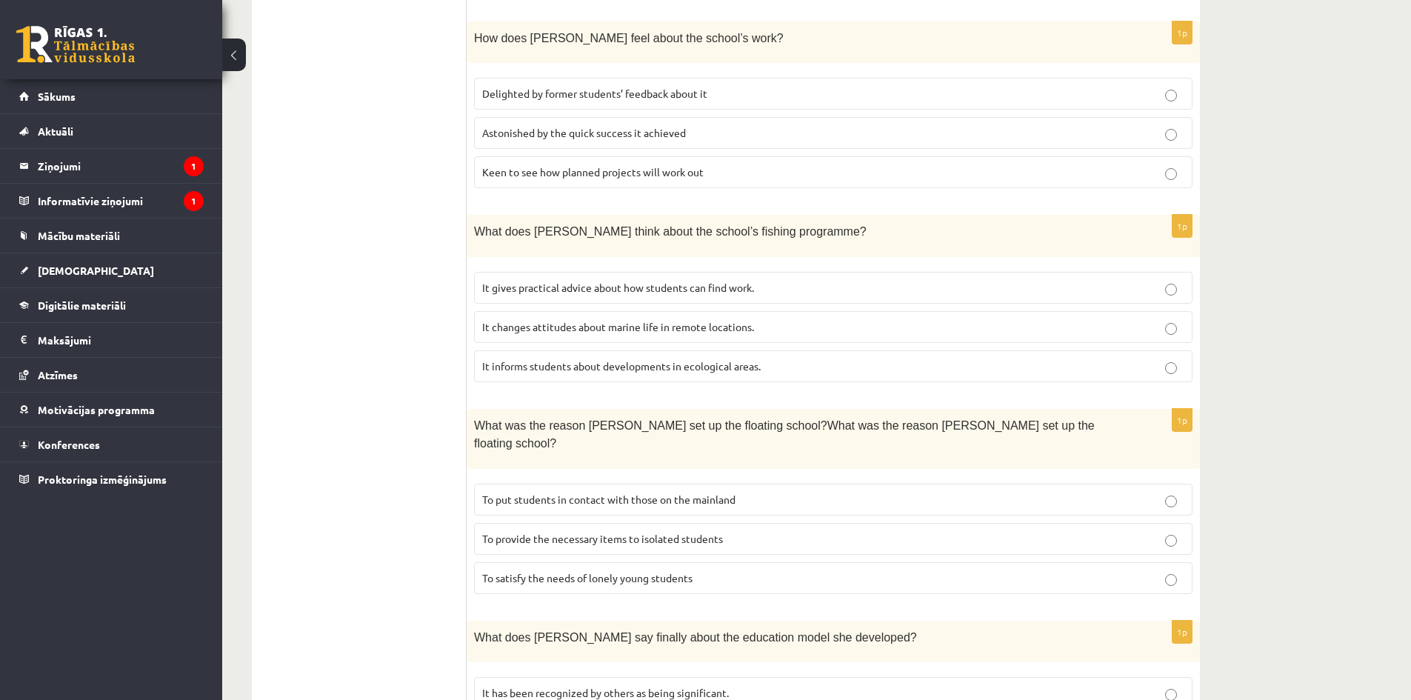
scroll to position [1166, 0]
click at [653, 358] on span "It informs students about developments in ecological areas." at bounding box center [621, 364] width 278 height 13
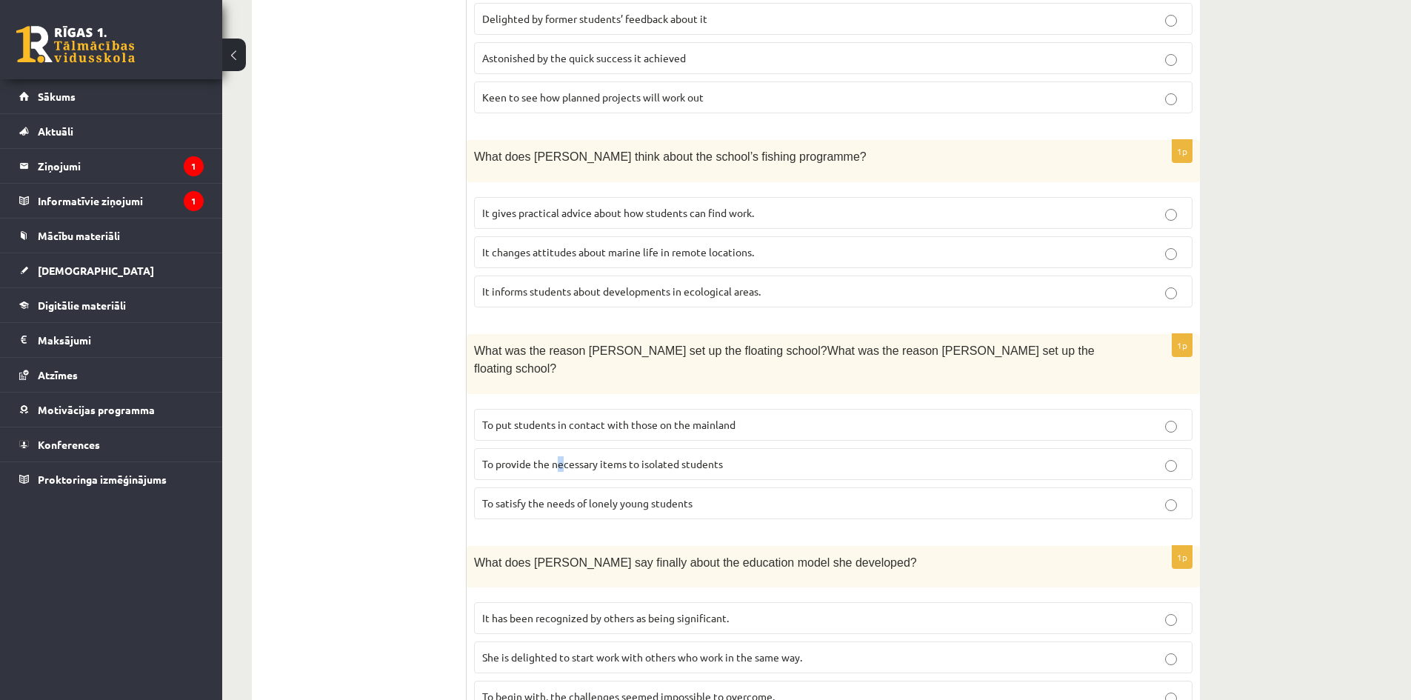
click at [561, 457] on span "To provide the necessary items to isolated students" at bounding box center [602, 463] width 241 height 13
click at [797, 456] on p "To provide the necessary items to isolated students" at bounding box center [833, 464] width 702 height 16
click at [618, 611] on span "It has been recognized by others as being significant." at bounding box center [605, 617] width 247 height 13
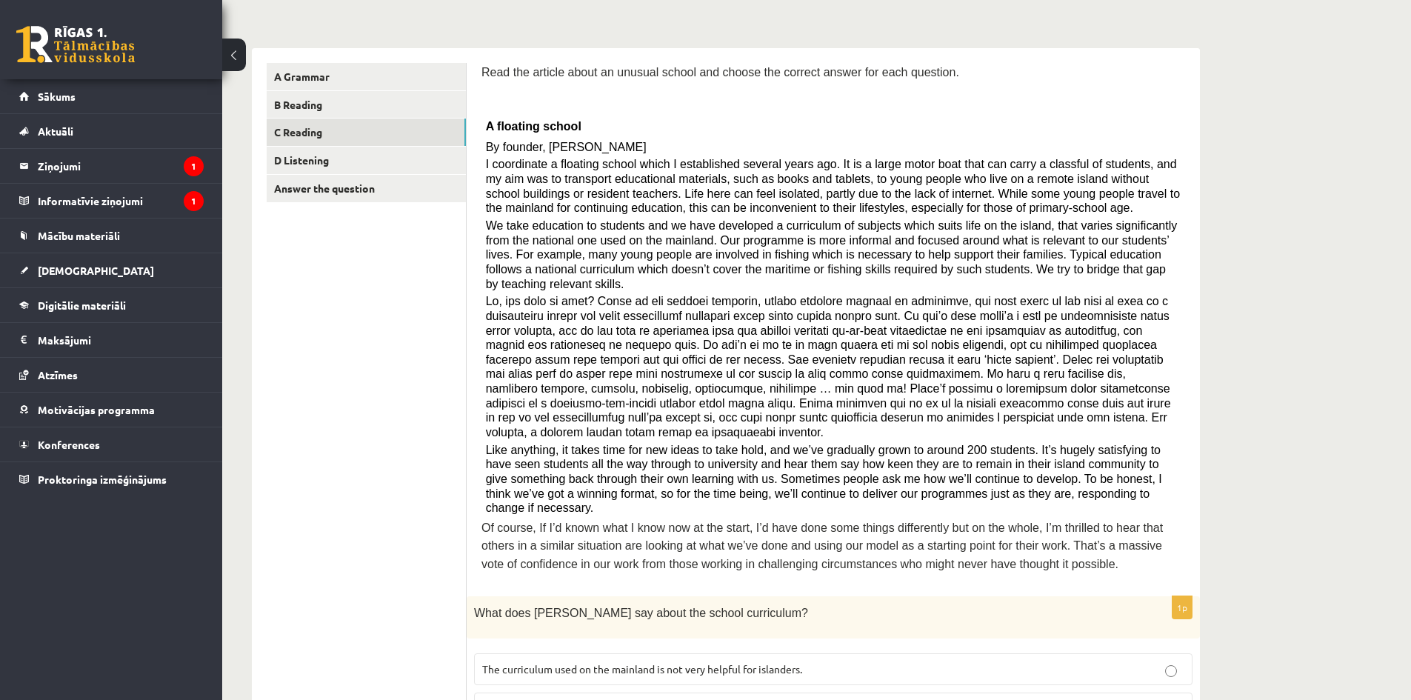
scroll to position [0, 0]
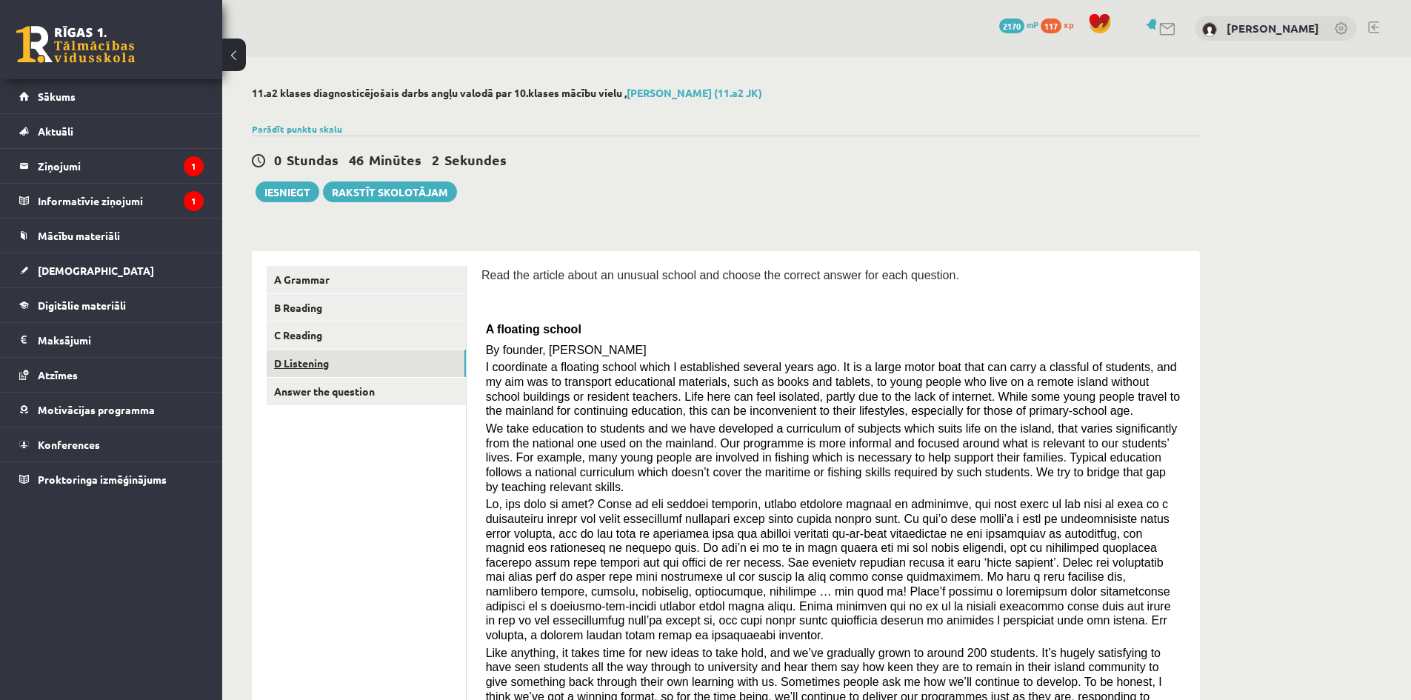
click at [387, 363] on link "D Listening" at bounding box center [366, 363] width 199 height 27
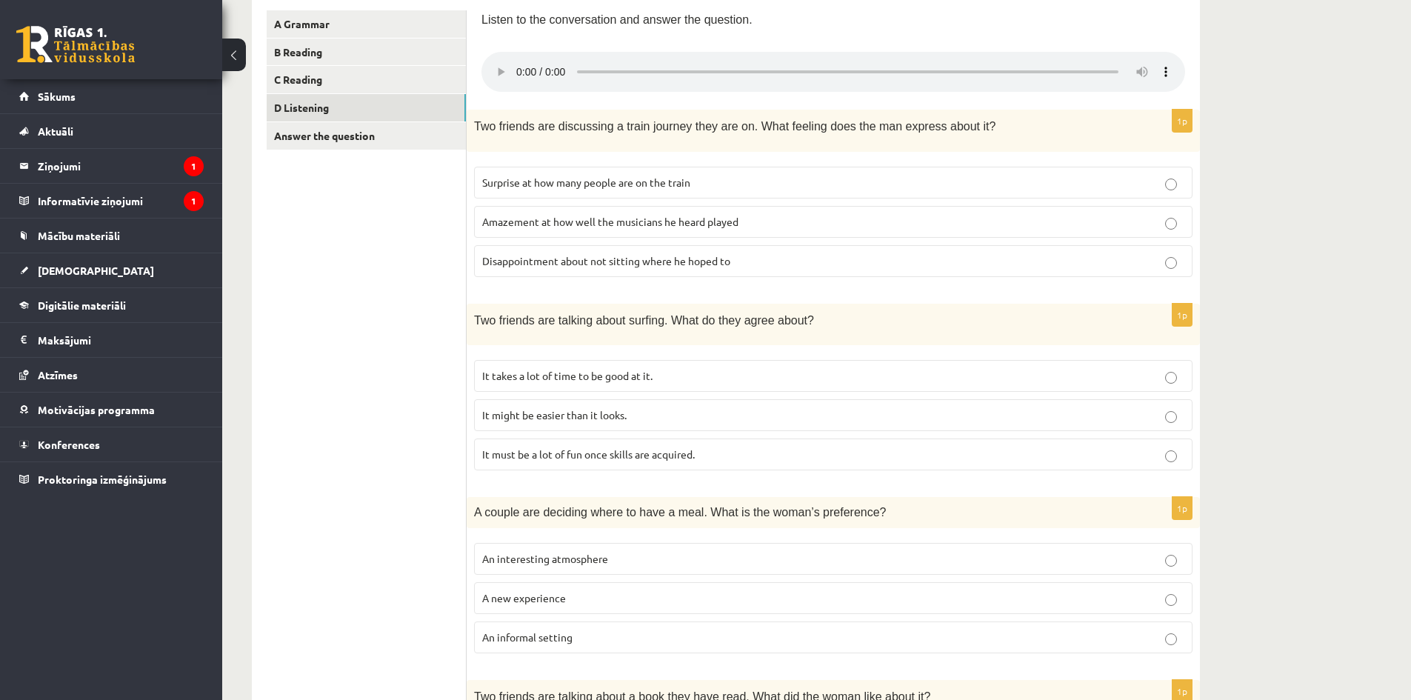
scroll to position [93, 0]
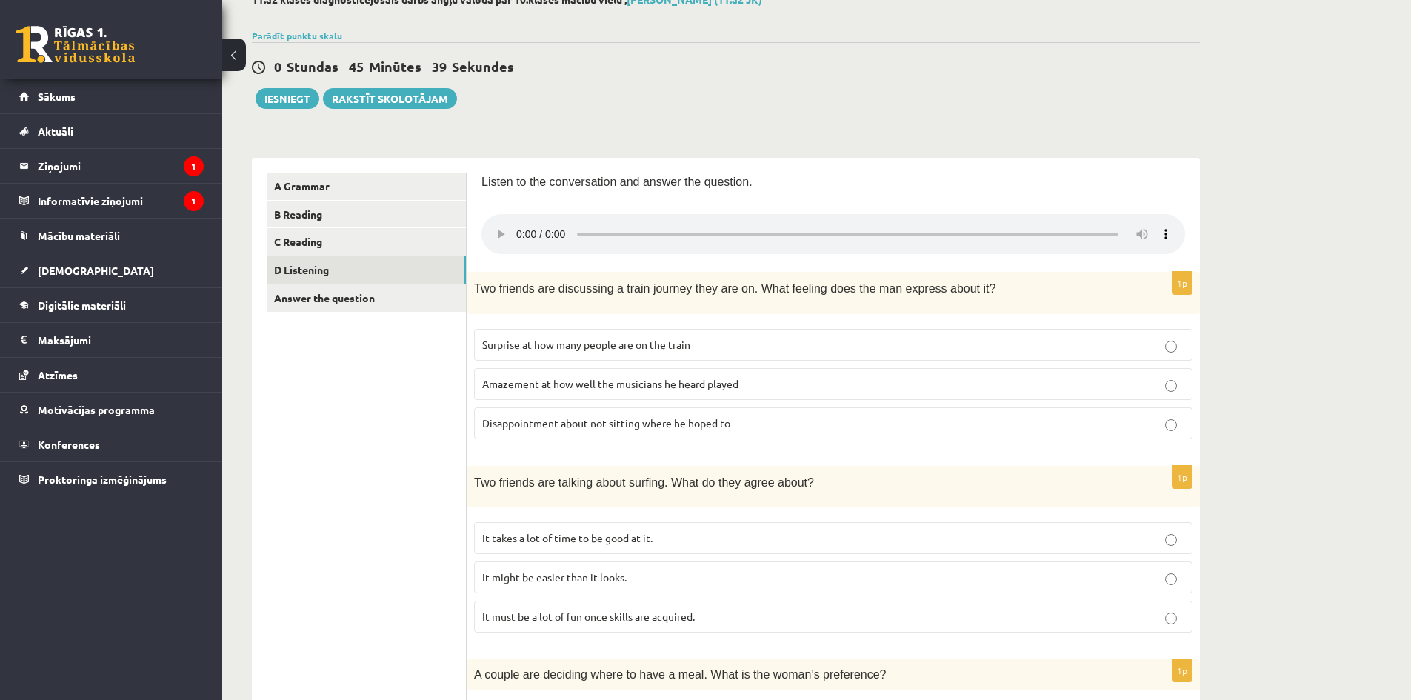
click at [1341, 296] on div "11.a2 klases diagnosticējošais darbs angļu valodā par 10.klases mācību vielu , …" at bounding box center [816, 703] width 1189 height 1479
click at [1150, 127] on div "11.a2 klases diagnosticējošais darbs angļu valodā par 10.klases mācību vielu , …" at bounding box center [725, 703] width 1007 height 1479
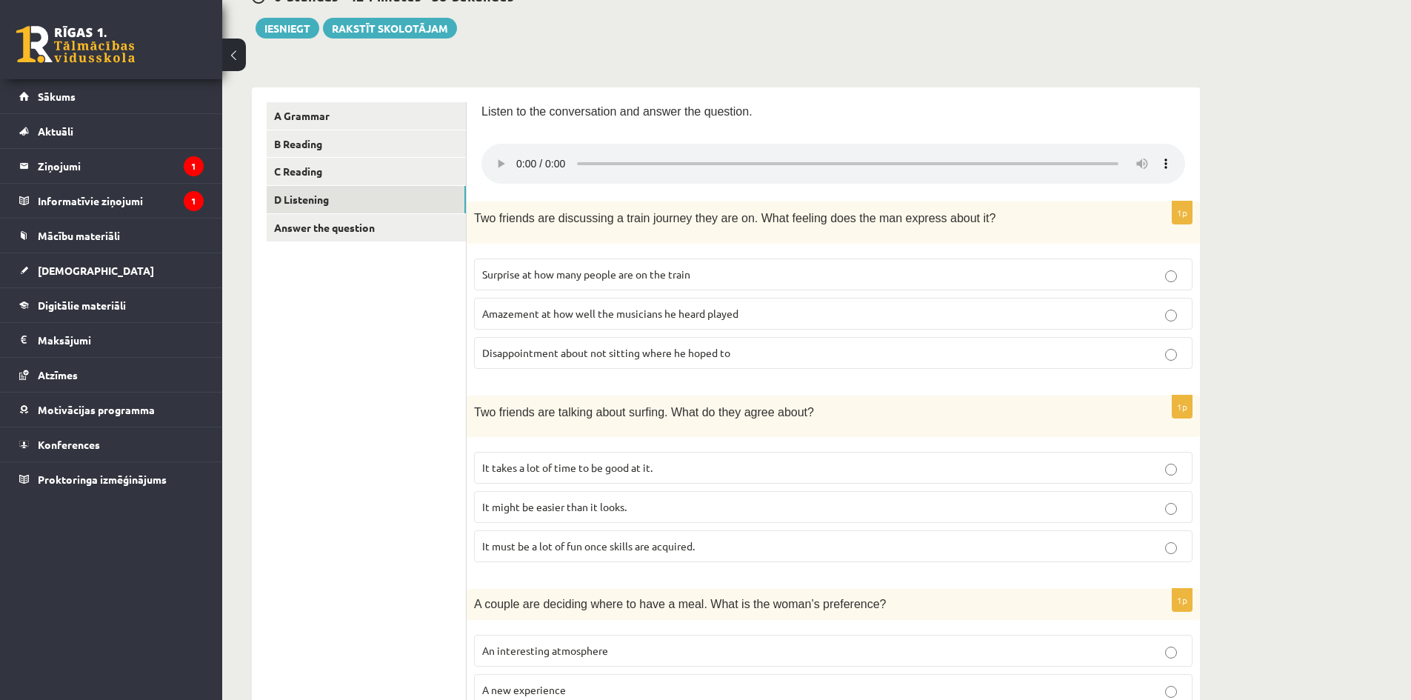
scroll to position [167, 0]
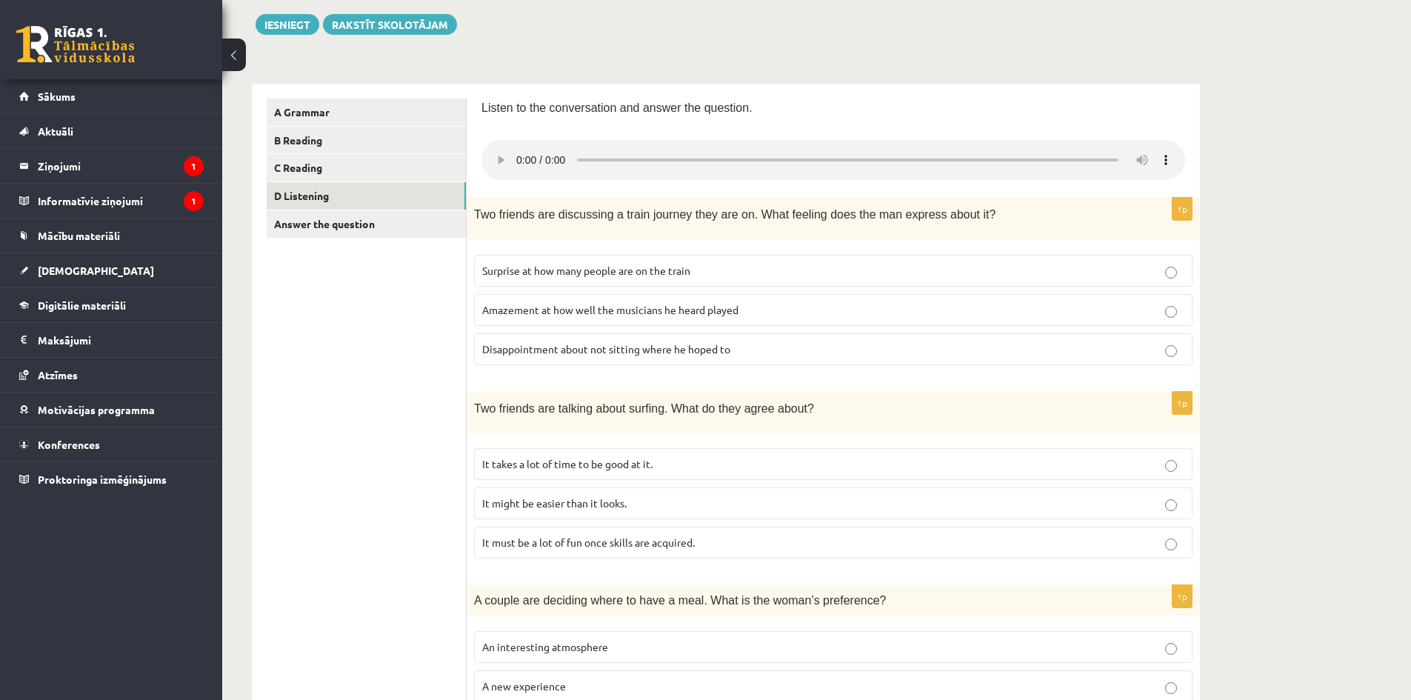
click at [722, 305] on span "Amazement at how well the musicians he heard played" at bounding box center [610, 309] width 256 height 13
click at [643, 466] on span "It takes a lot of time to be good at it." at bounding box center [567, 463] width 170 height 13
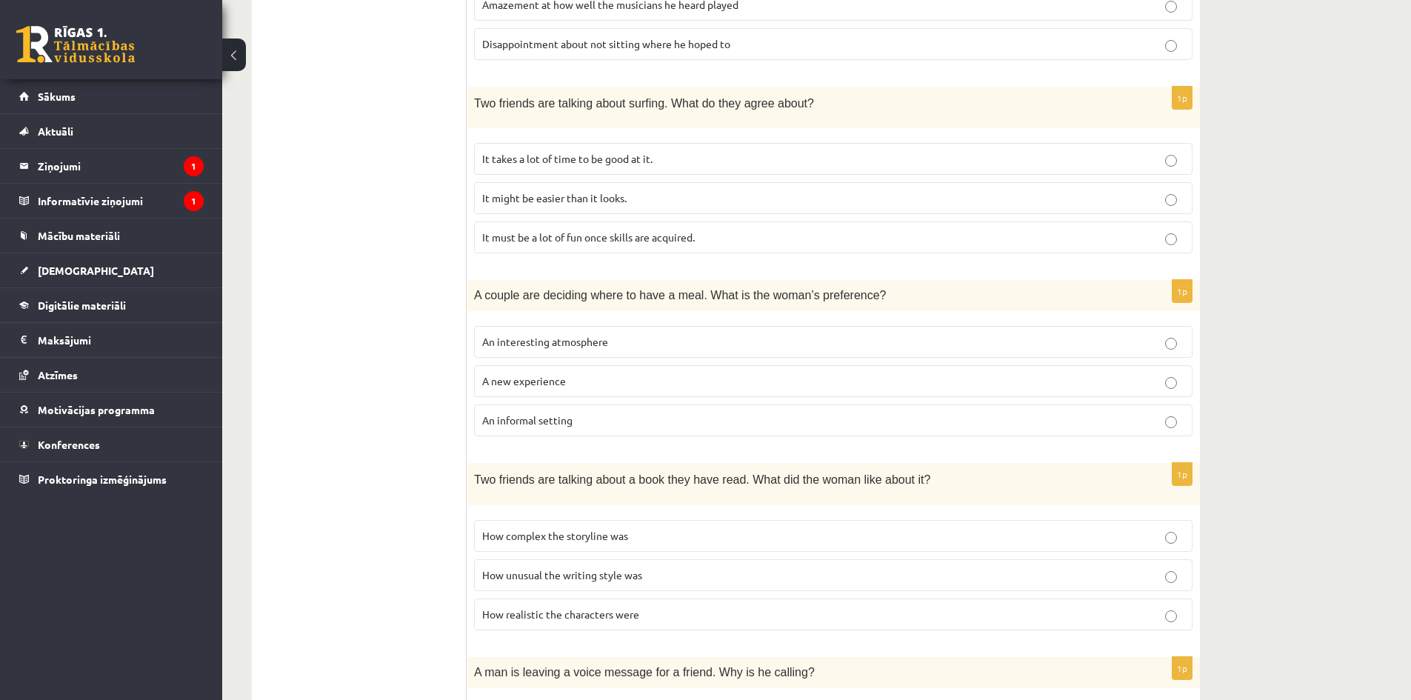
scroll to position [538, 0]
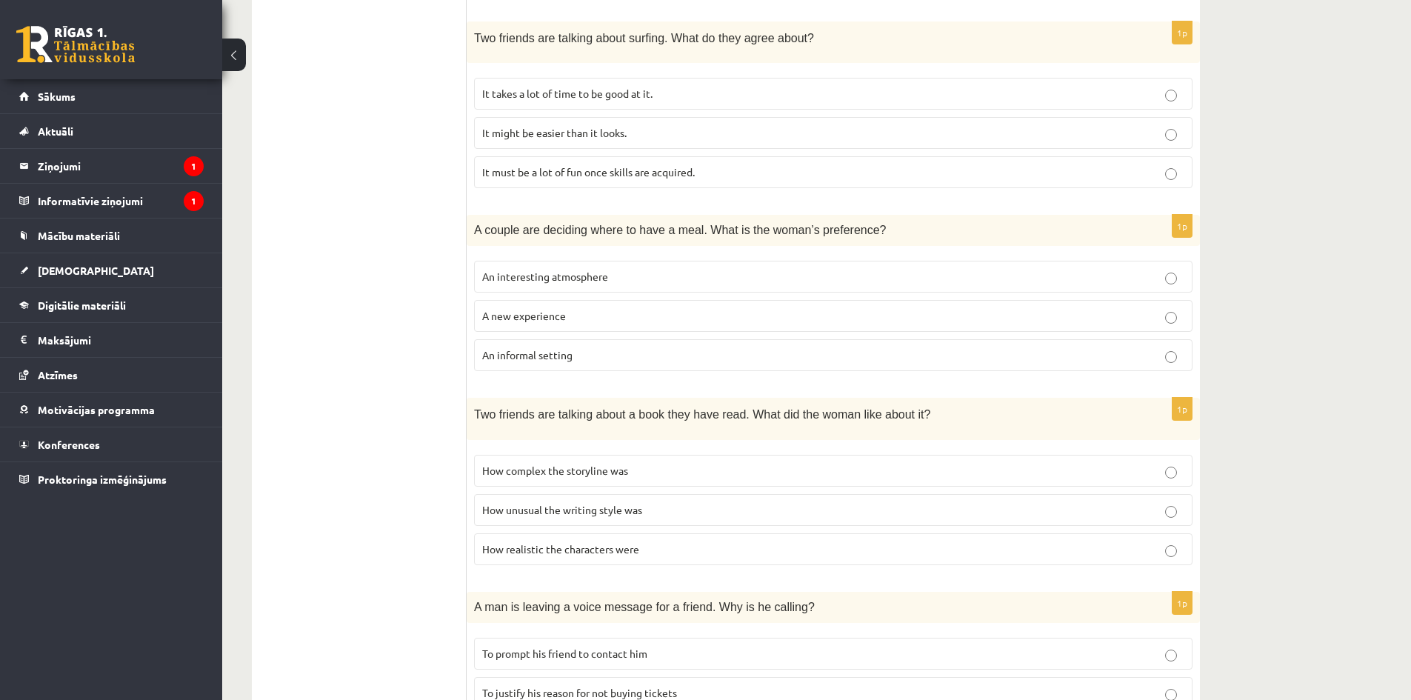
click at [729, 316] on p "A new experience" at bounding box center [833, 316] width 702 height 16
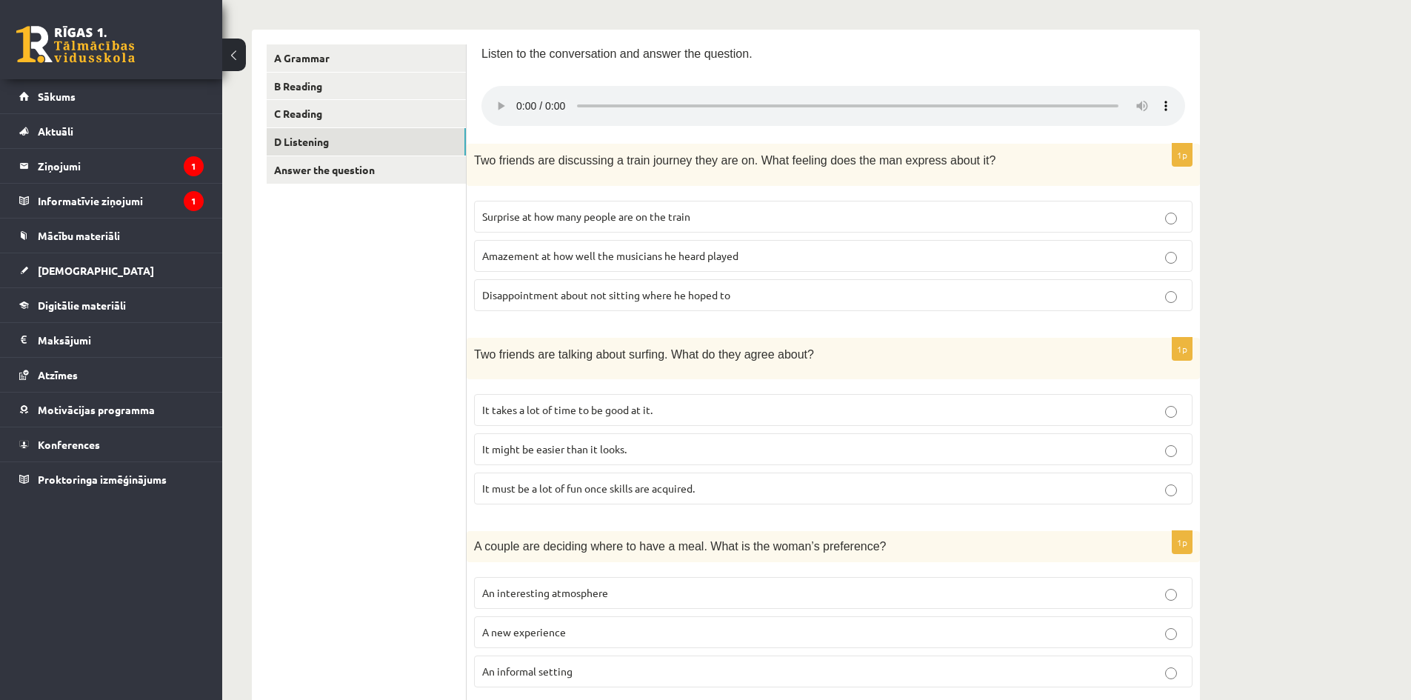
scroll to position [222, 0]
click at [627, 289] on span "Disappointment about not sitting where he hoped to" at bounding box center [606, 293] width 248 height 13
click at [637, 401] on p "It takes a lot of time to be good at it." at bounding box center [833, 409] width 702 height 16
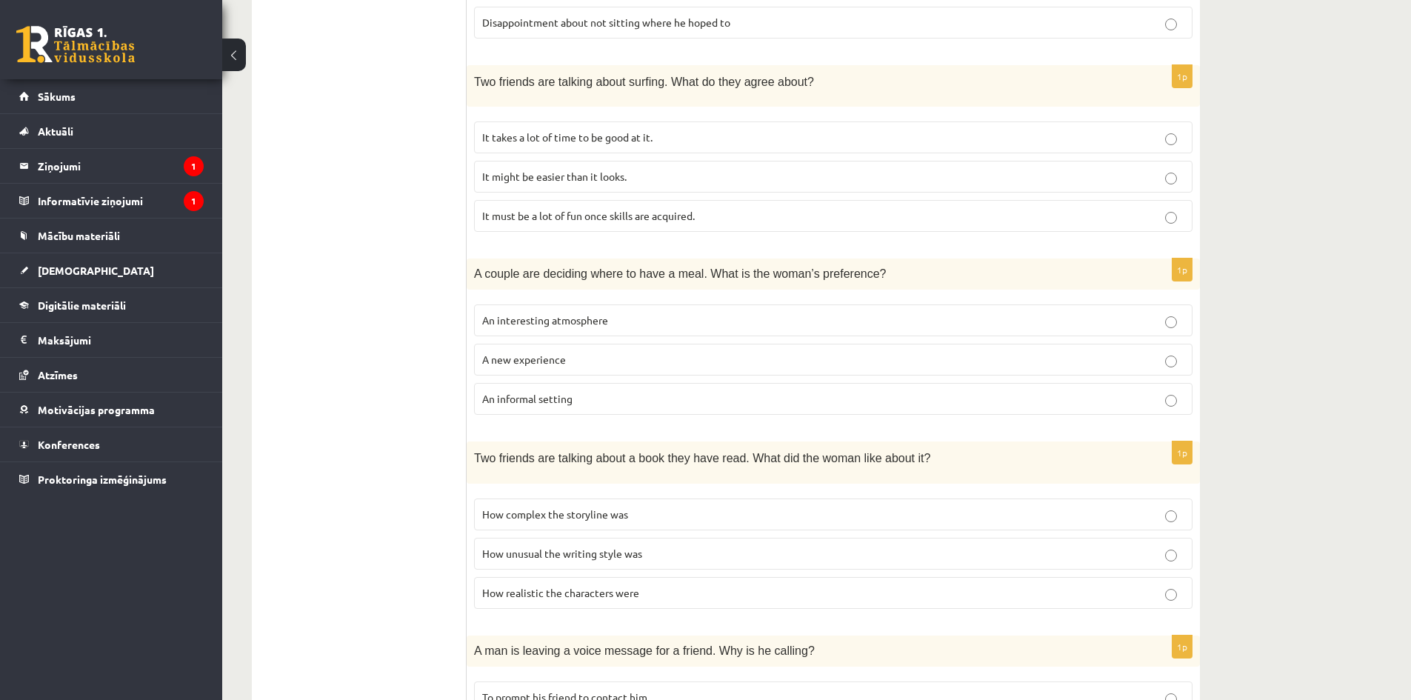
scroll to position [518, 0]
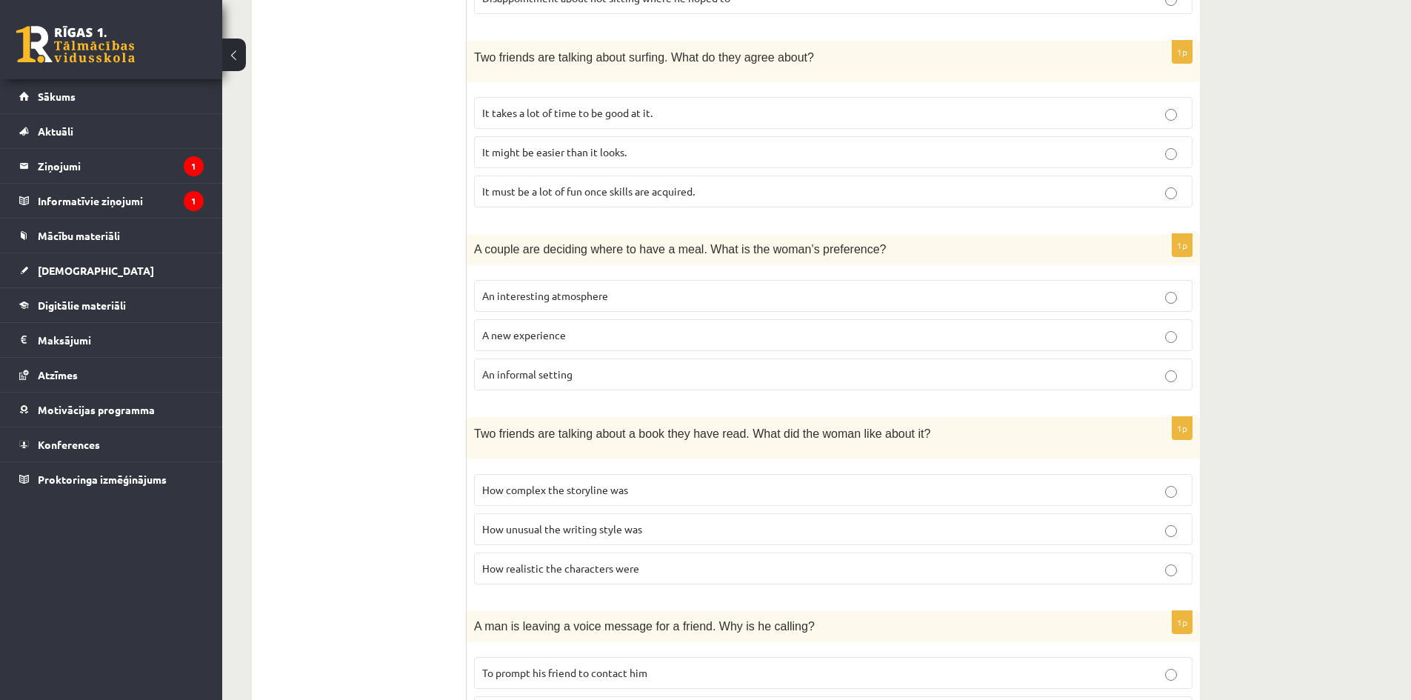
click at [576, 293] on span "An interesting atmosphere" at bounding box center [545, 295] width 126 height 13
click at [573, 370] on p "An informal setting" at bounding box center [833, 375] width 702 height 16
click at [544, 528] on span "How unusual the writing style was" at bounding box center [562, 528] width 160 height 13
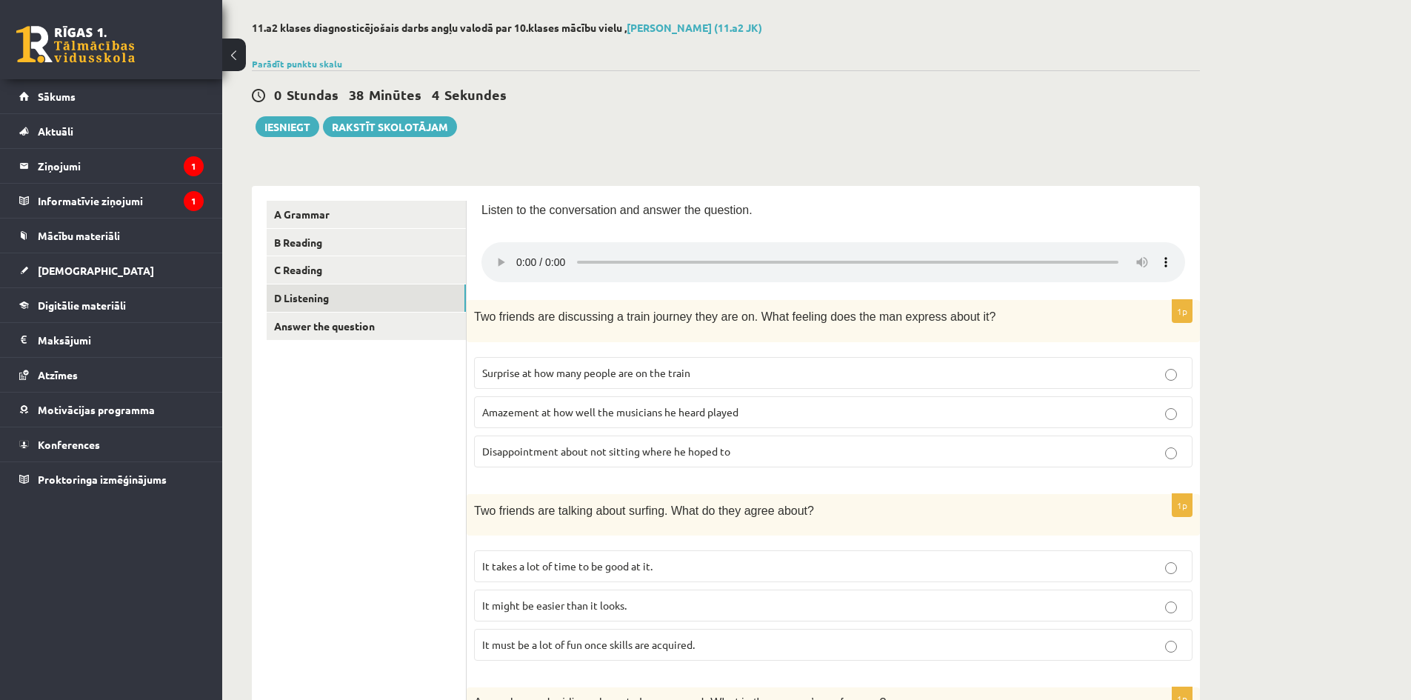
scroll to position [19, 0]
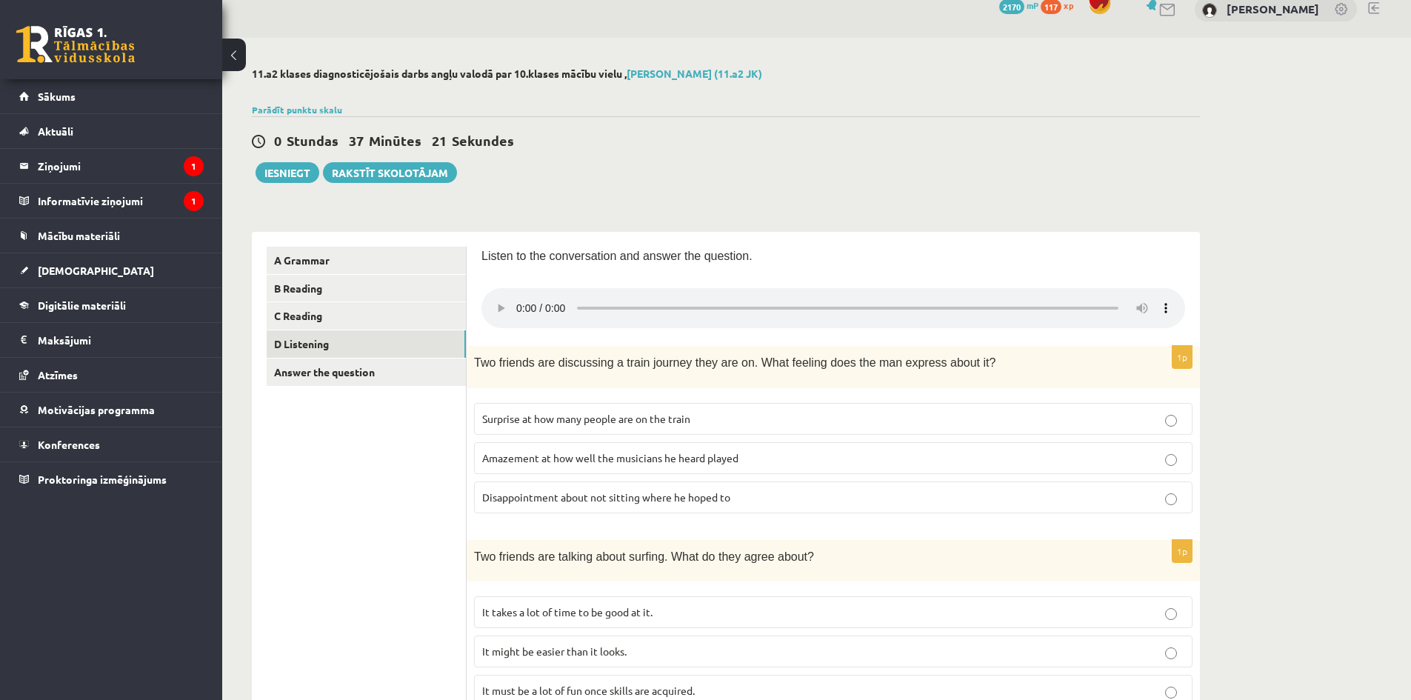
click at [530, 410] on label "Surprise at how many people are on the train" at bounding box center [833, 419] width 718 height 32
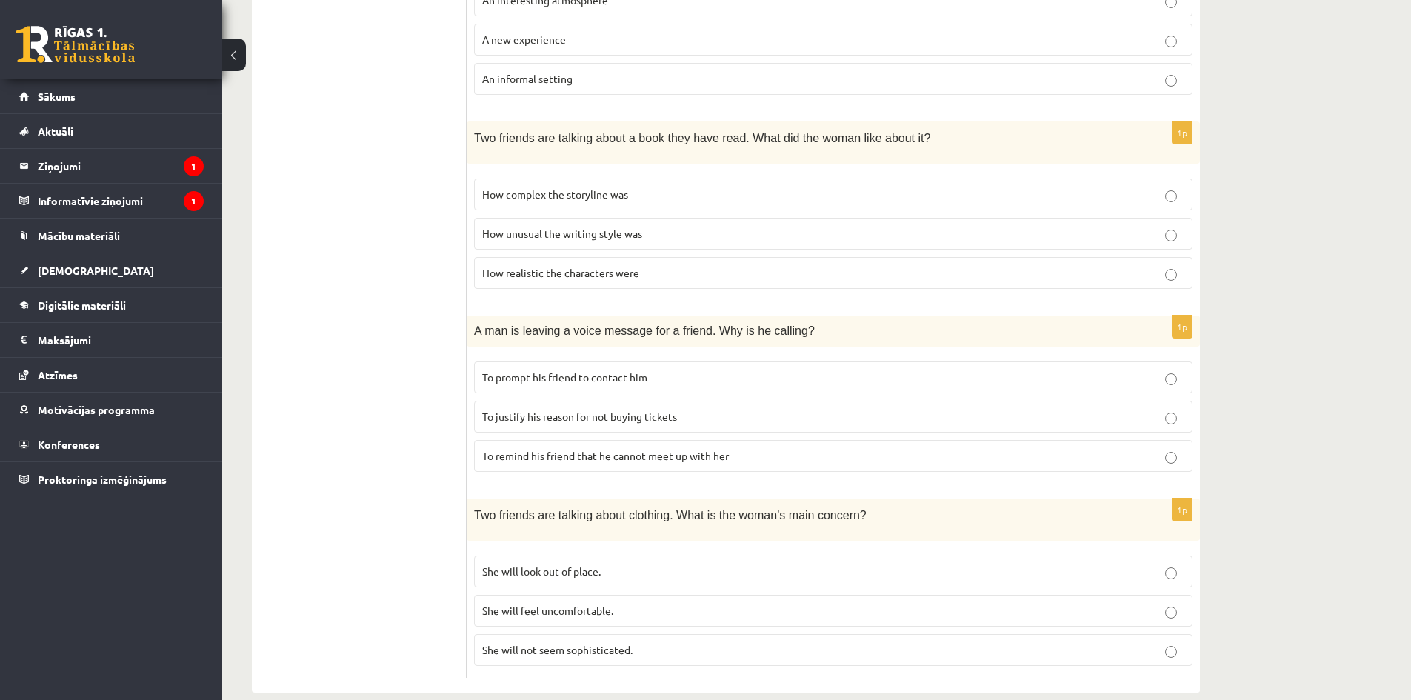
scroll to position [834, 0]
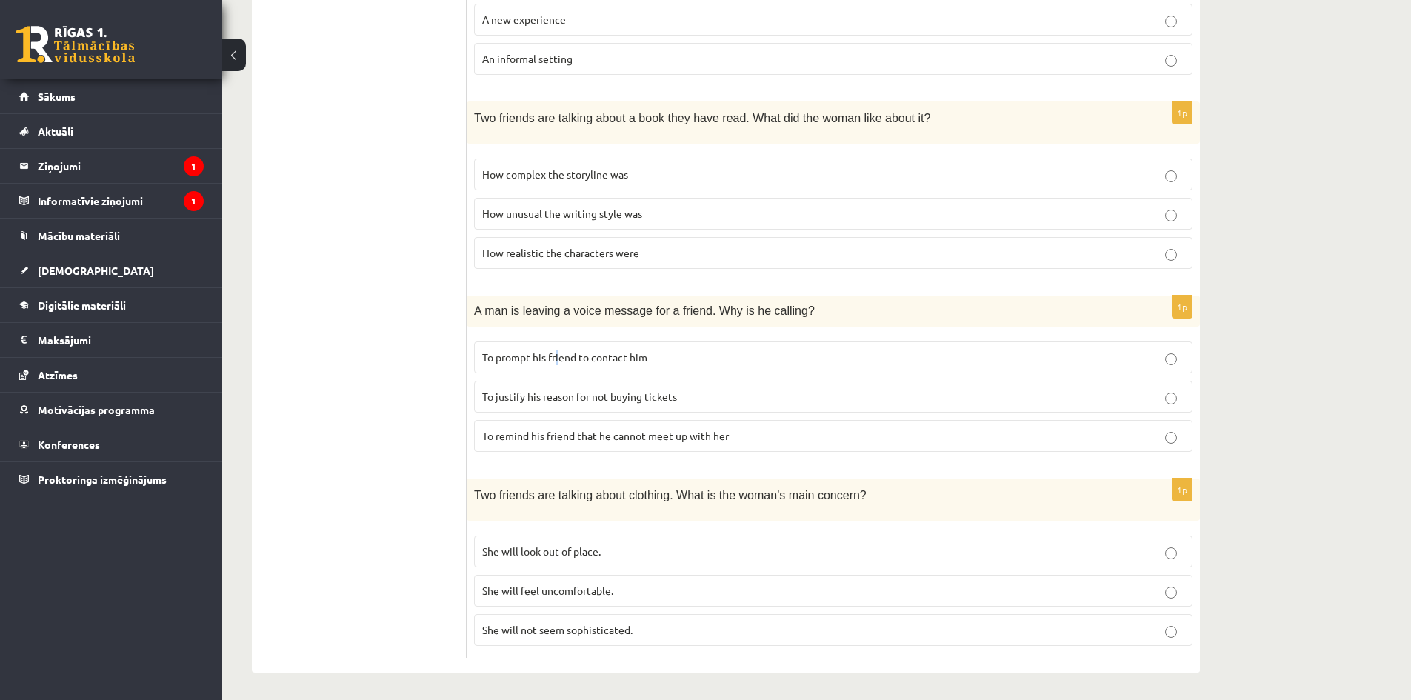
click at [561, 346] on label "To prompt his friend to contact him" at bounding box center [833, 357] width 718 height 32
click at [708, 358] on p "To prompt his friend to contact him" at bounding box center [833, 358] width 702 height 16
click at [567, 548] on span "She will look out of place." at bounding box center [541, 550] width 119 height 13
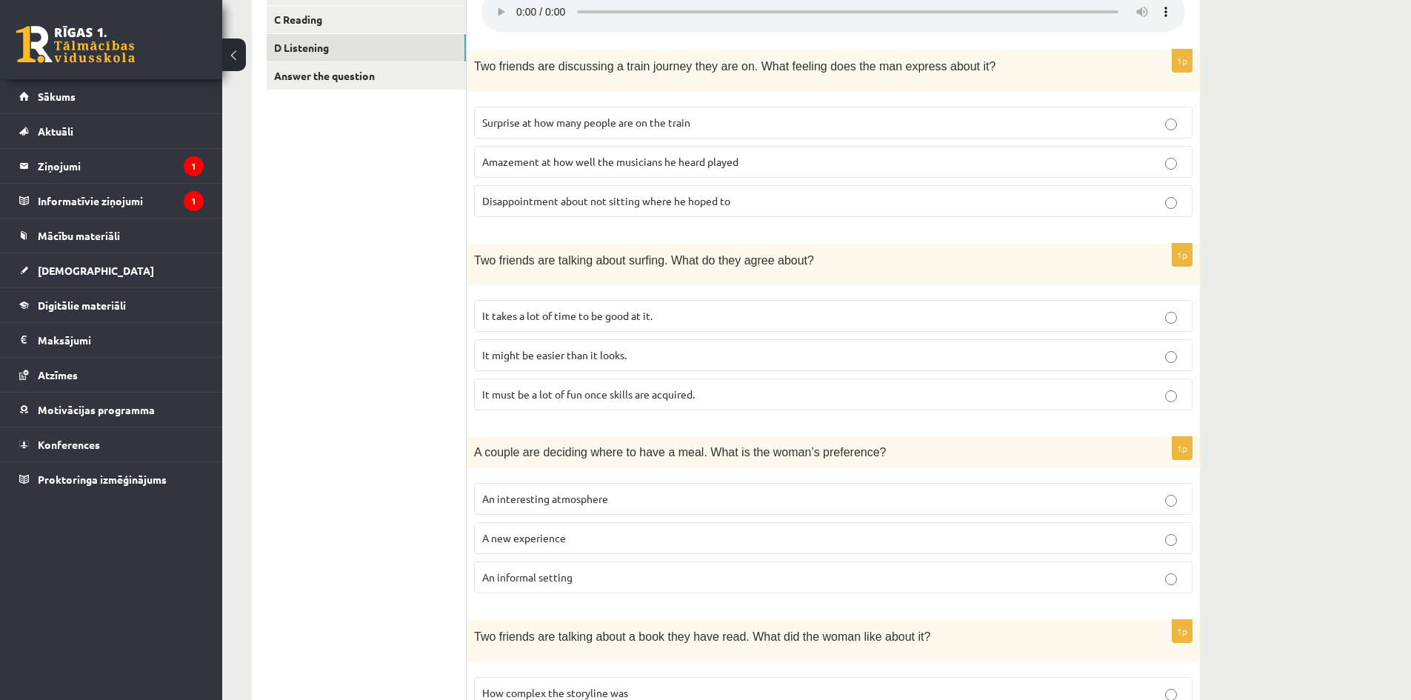
scroll to position [0, 0]
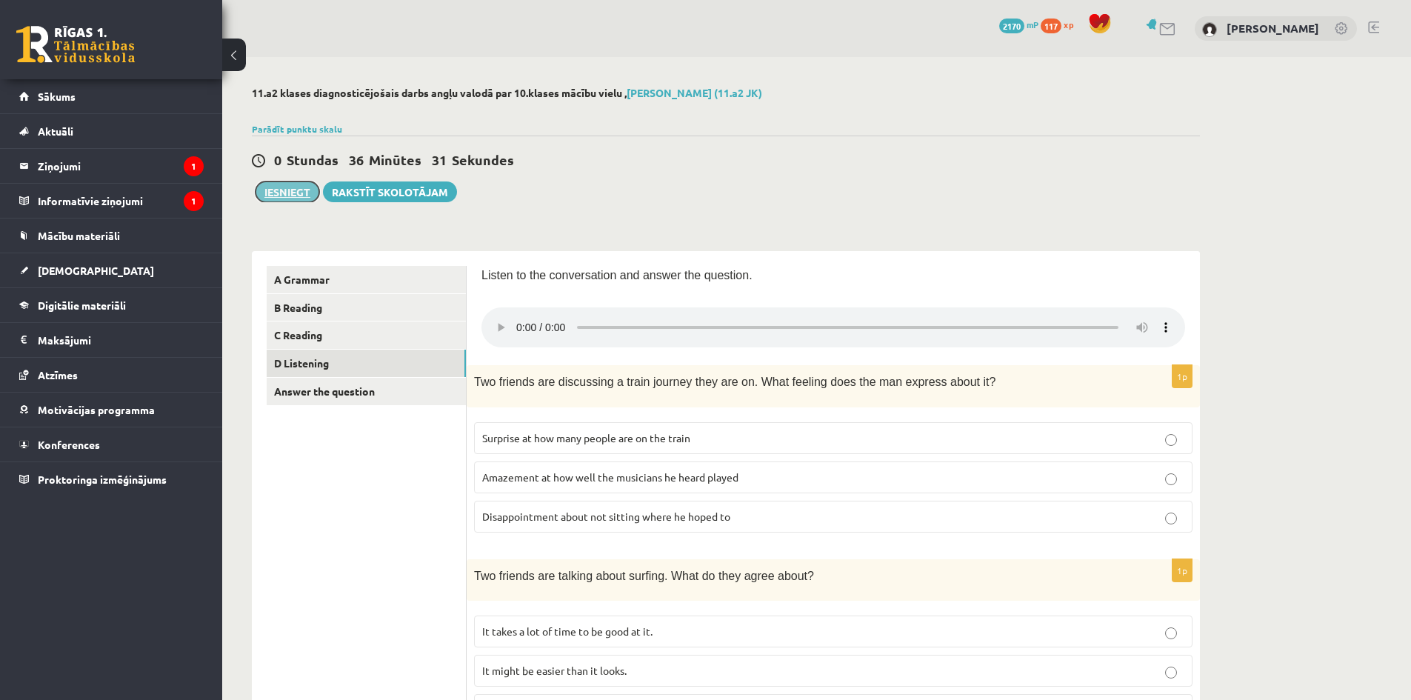
click at [265, 201] on button "Iesniegt" at bounding box center [288, 191] width 64 height 21
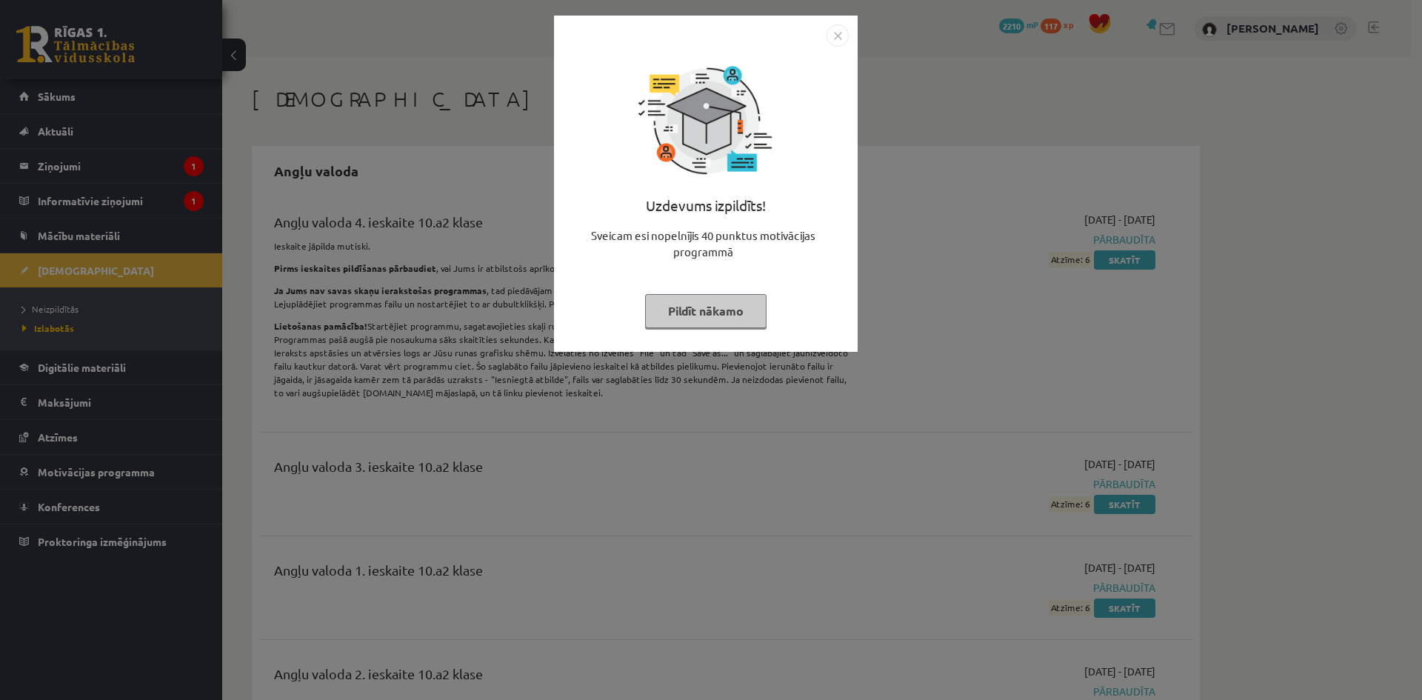
click at [839, 37] on img "Close" at bounding box center [838, 35] width 22 height 22
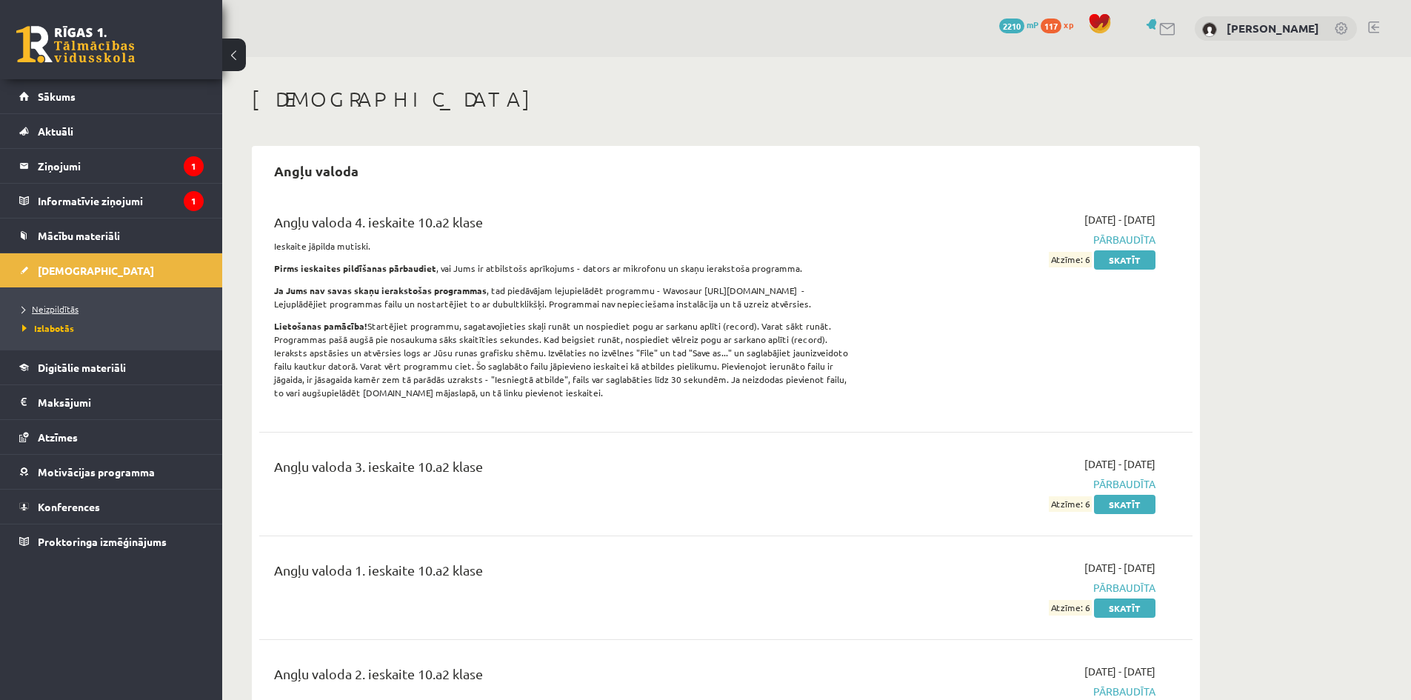
click at [79, 306] on link "Neizpildītās" at bounding box center [114, 308] width 185 height 13
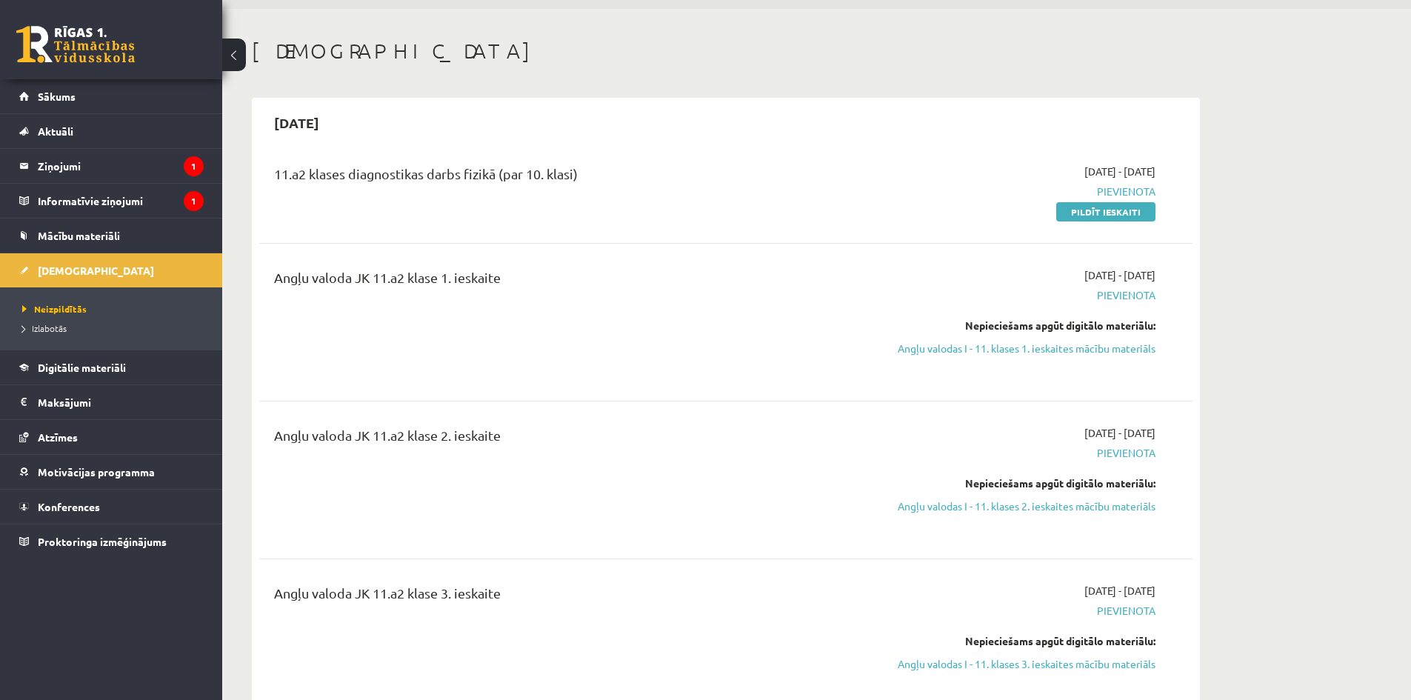
scroll to position [74, 0]
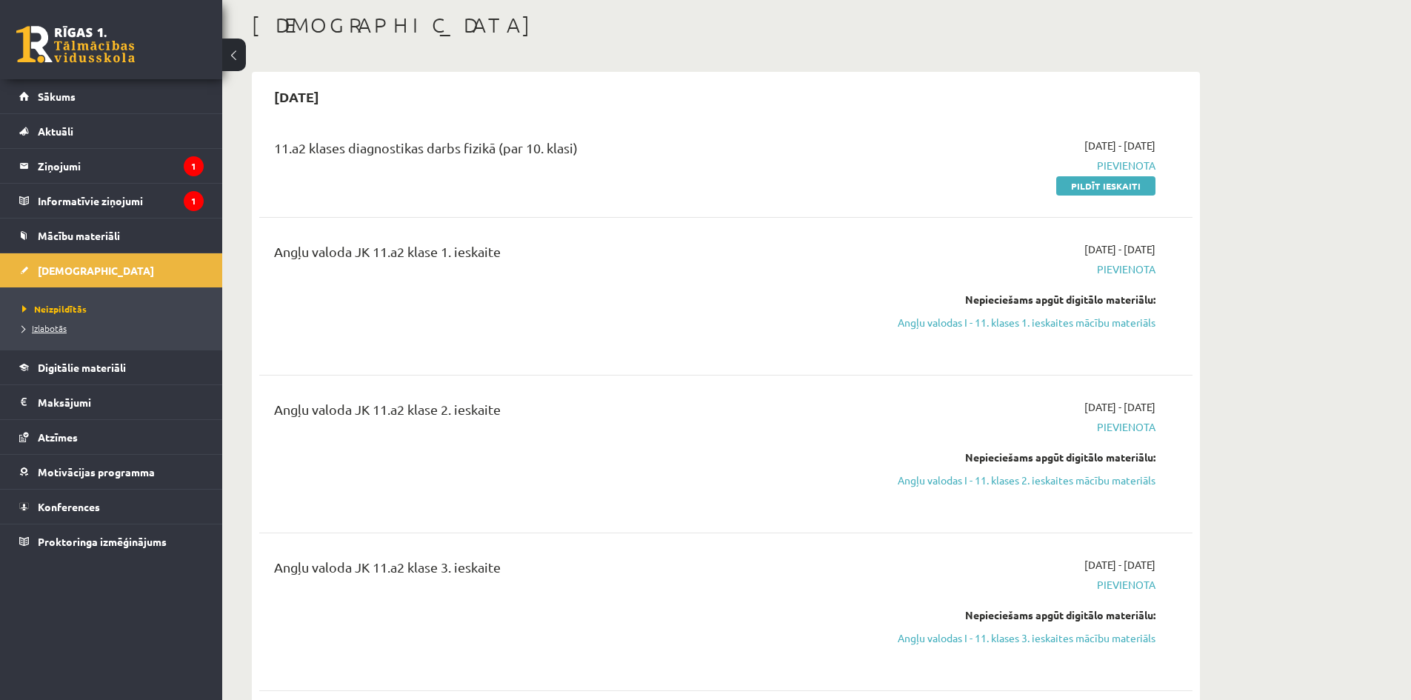
click at [39, 333] on link "Izlabotās" at bounding box center [114, 327] width 185 height 13
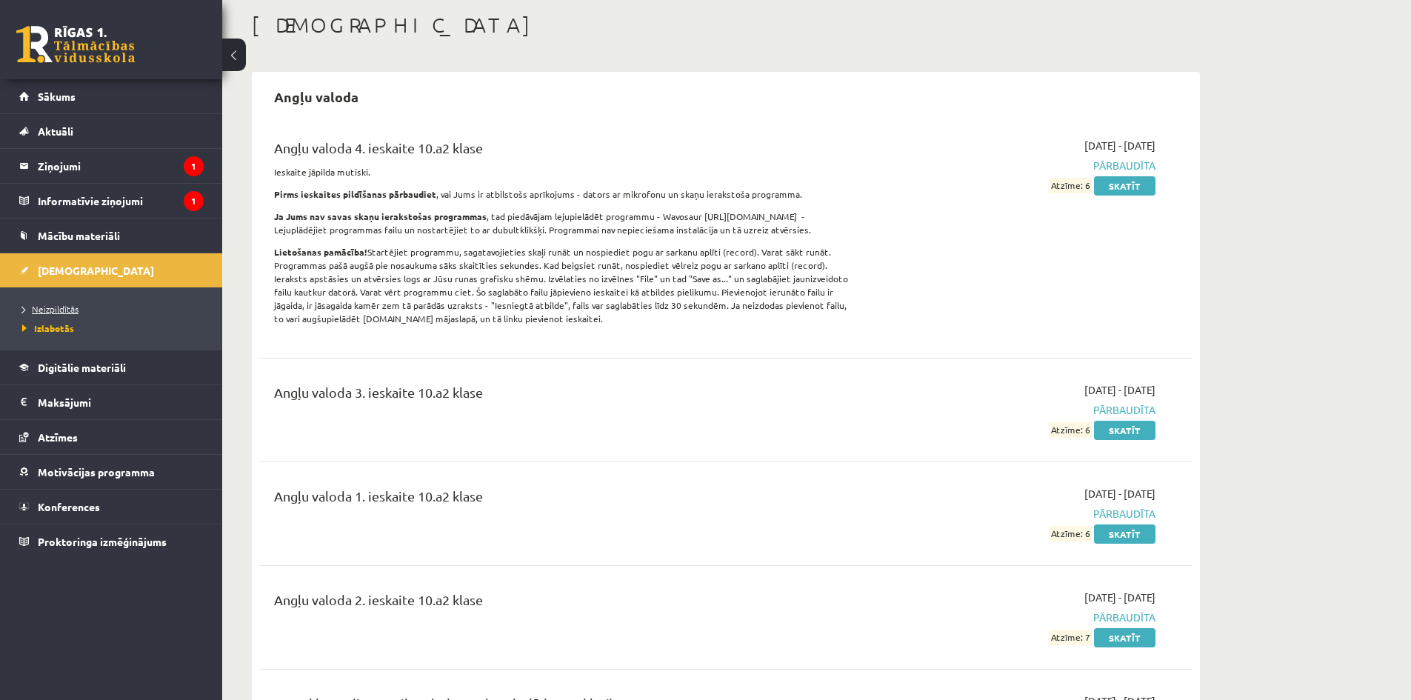
click at [47, 314] on link "Neizpildītās" at bounding box center [114, 308] width 185 height 13
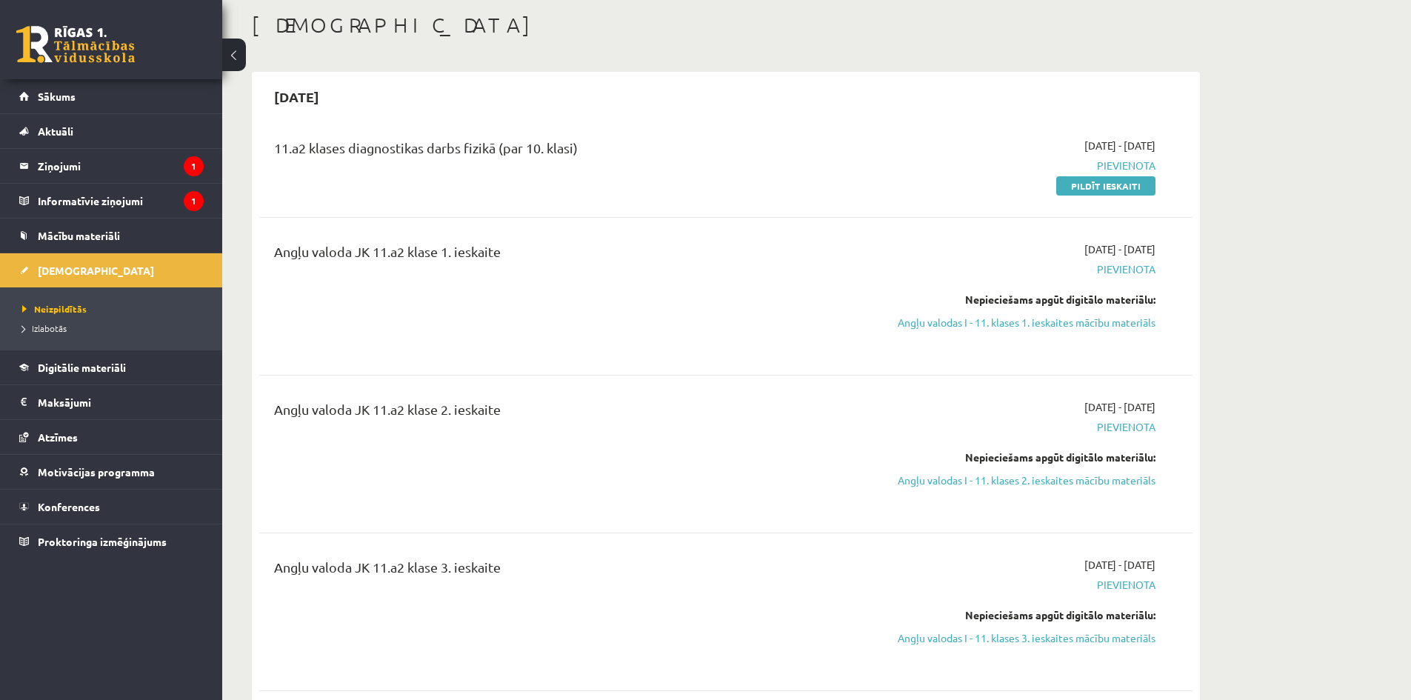
click at [116, 349] on ul "Neizpildītās [GEOGRAPHIC_DATA]" at bounding box center [111, 318] width 222 height 62
